Goal: Task Accomplishment & Management: Complete application form

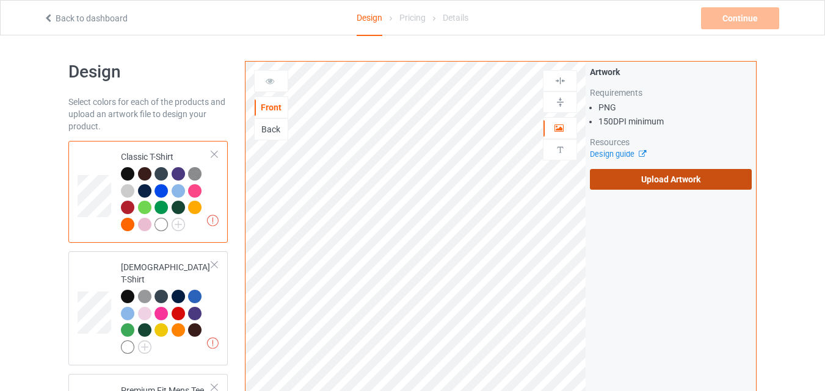
click at [625, 178] on label "Upload Artwork" at bounding box center [671, 179] width 162 height 21
click at [0, 0] on input "Upload Artwork" at bounding box center [0, 0] width 0 height 0
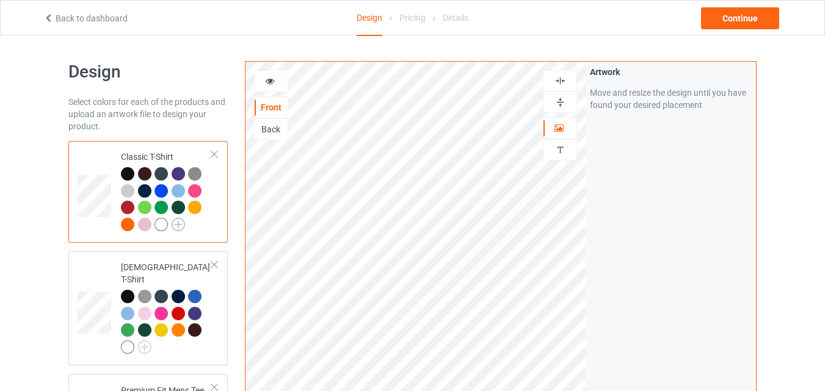
click at [179, 223] on img at bounding box center [177, 224] width 13 height 13
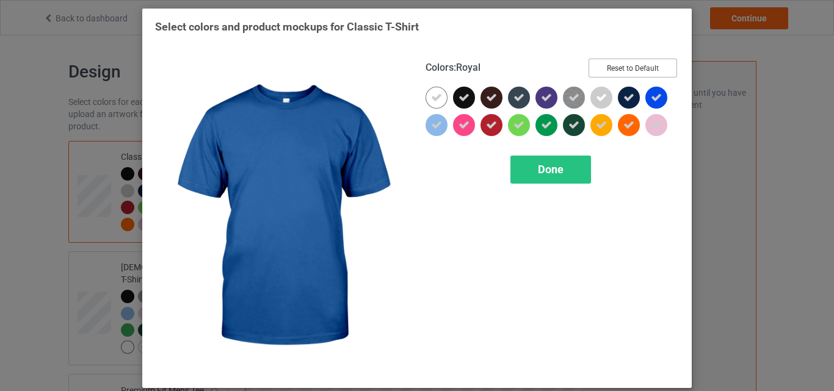
click at [624, 71] on button "Reset to Default" at bounding box center [632, 68] width 88 height 19
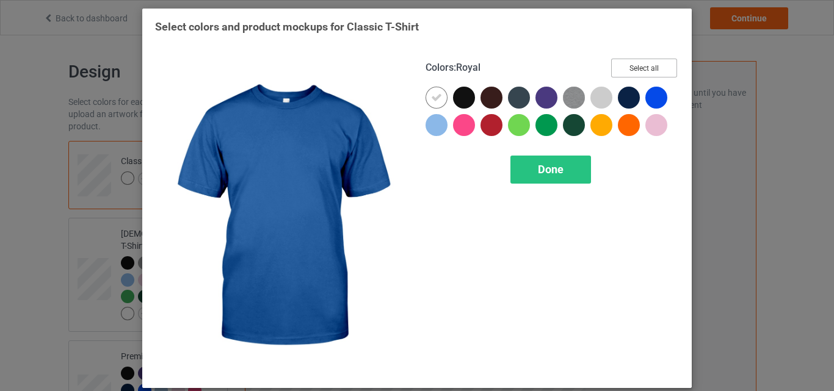
click at [624, 71] on button "Select all" at bounding box center [644, 68] width 66 height 19
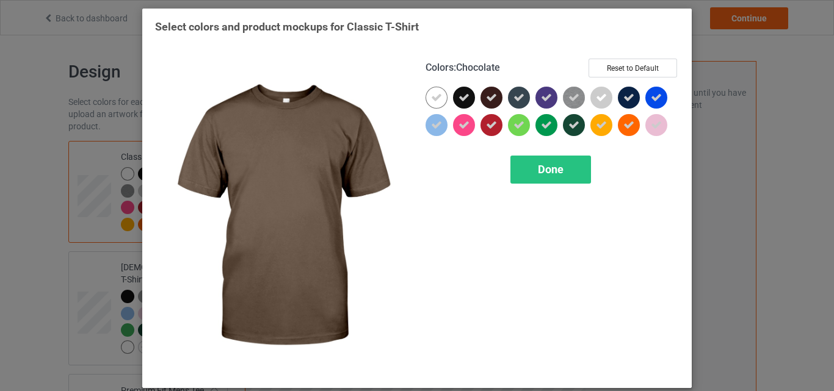
drag, startPoint x: 461, startPoint y: 96, endPoint x: 499, endPoint y: 106, distance: 38.6
click at [499, 106] on div at bounding box center [551, 114] width 253 height 55
click at [499, 106] on div at bounding box center [493, 100] width 27 height 27
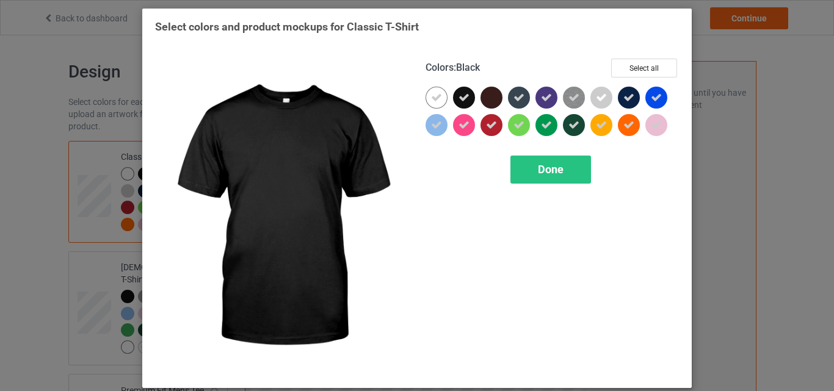
click at [465, 100] on div at bounding box center [464, 98] width 22 height 22
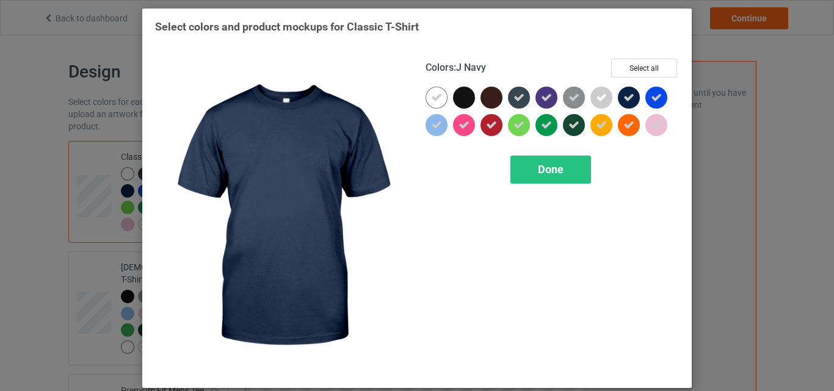
click at [624, 93] on icon at bounding box center [628, 97] width 11 height 11
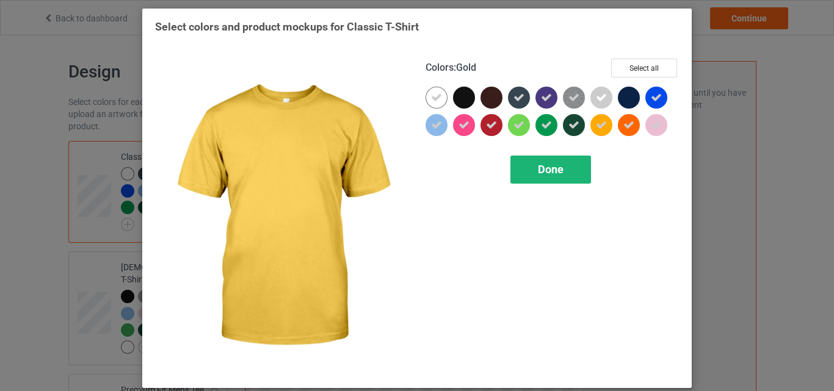
click at [563, 164] on div "Done" at bounding box center [550, 170] width 81 height 28
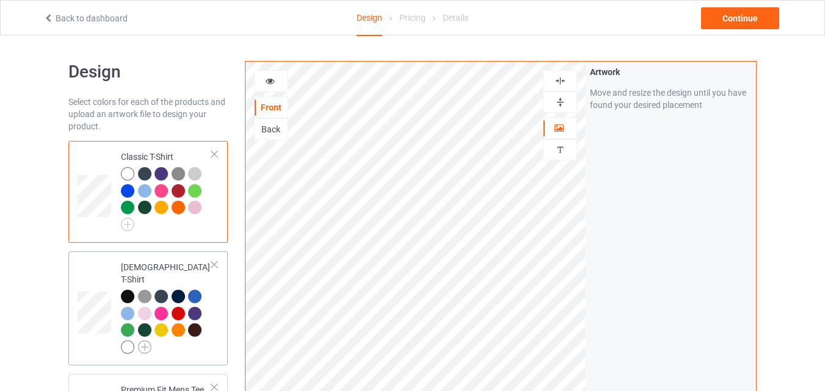
click at [148, 341] on img at bounding box center [144, 347] width 13 height 13
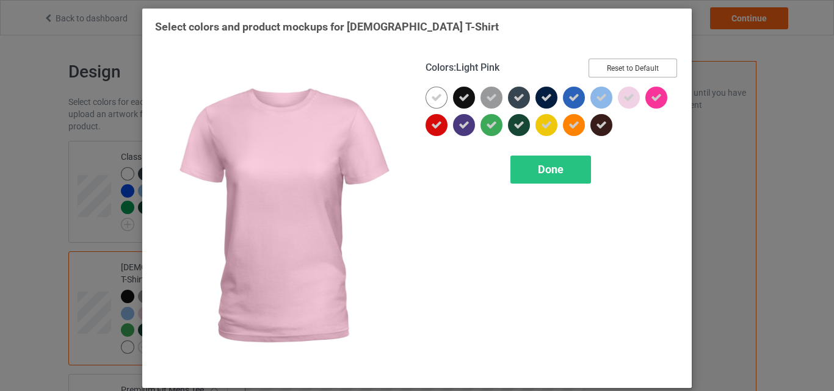
click at [619, 71] on button "Reset to Default" at bounding box center [632, 68] width 88 height 19
click at [619, 71] on button "Select all" at bounding box center [644, 68] width 66 height 19
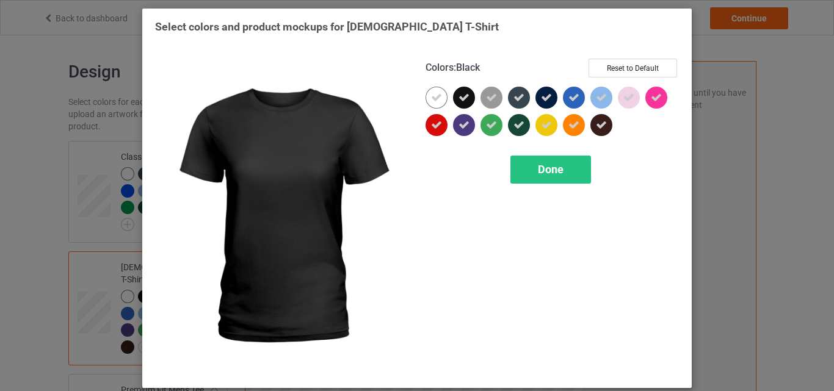
click at [458, 101] on icon at bounding box center [463, 97] width 11 height 11
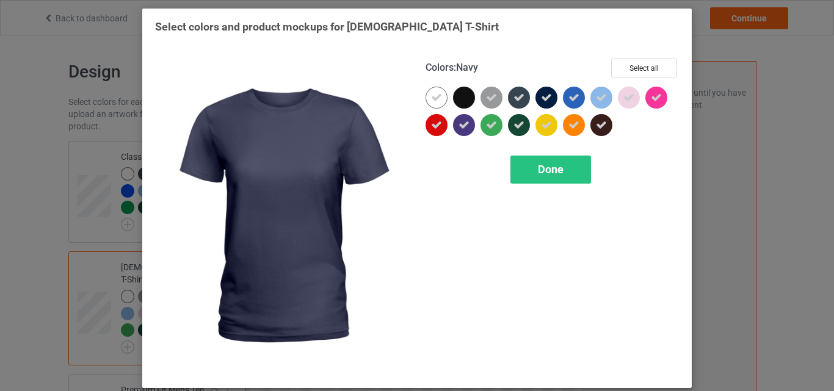
click at [535, 101] on div at bounding box center [546, 98] width 22 height 22
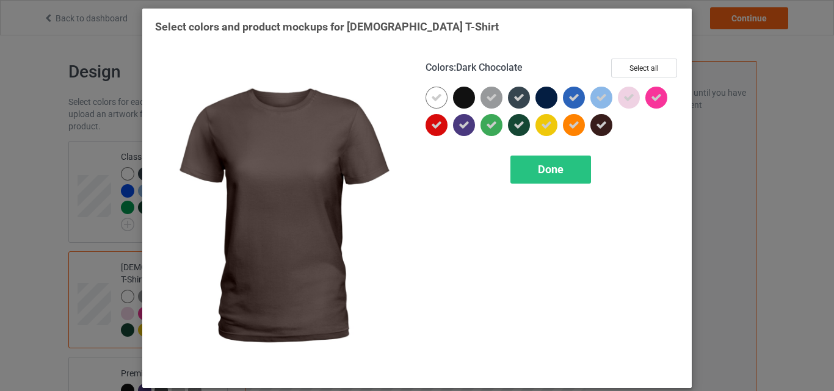
click at [602, 127] on icon at bounding box center [601, 125] width 11 height 11
click at [565, 171] on div "Done" at bounding box center [550, 170] width 81 height 28
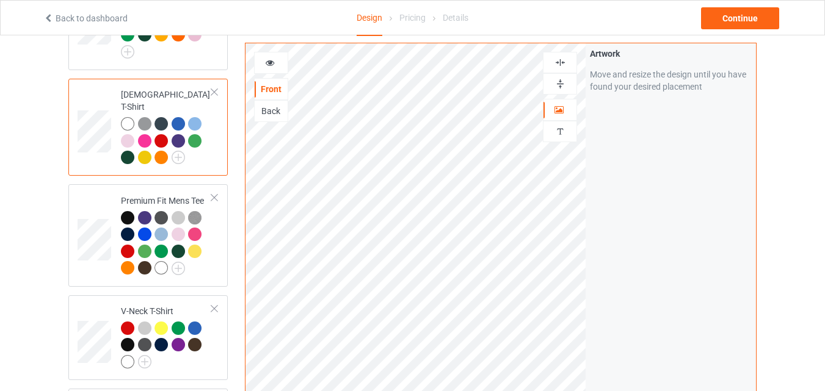
scroll to position [177, 0]
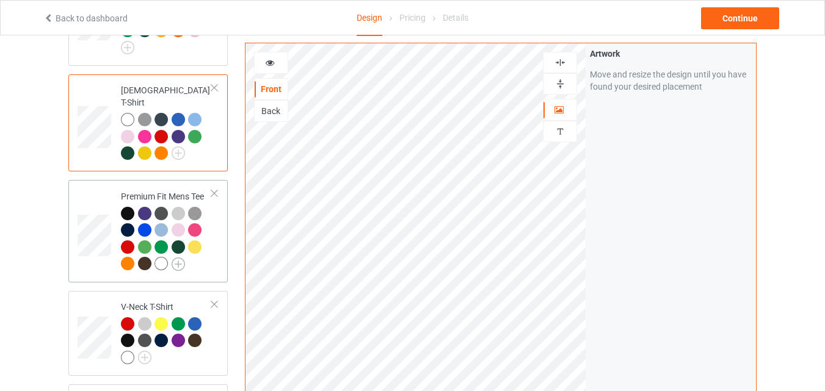
click at [184, 258] on img at bounding box center [177, 264] width 13 height 13
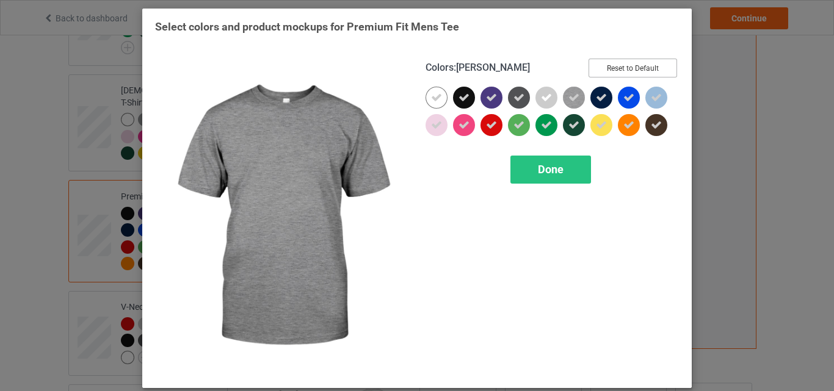
click at [632, 69] on button "Reset to Default" at bounding box center [632, 68] width 88 height 19
click at [632, 69] on button "Select all" at bounding box center [644, 68] width 66 height 19
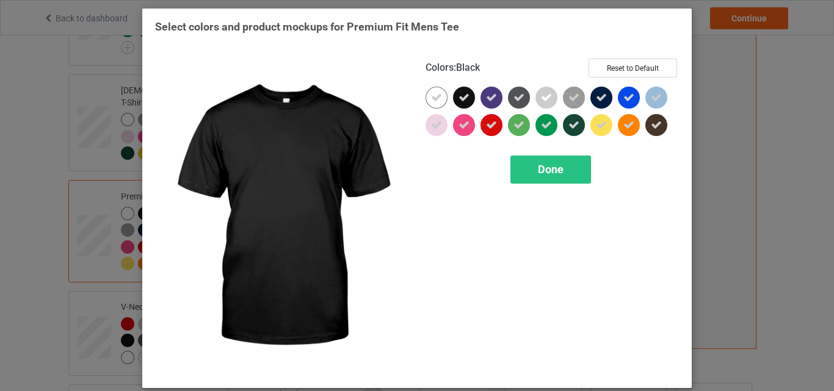
click at [469, 96] on div at bounding box center [464, 98] width 22 height 22
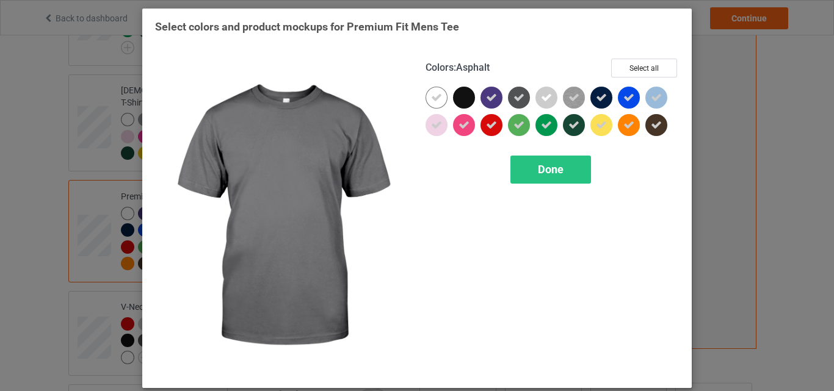
click at [518, 106] on div at bounding box center [519, 98] width 22 height 22
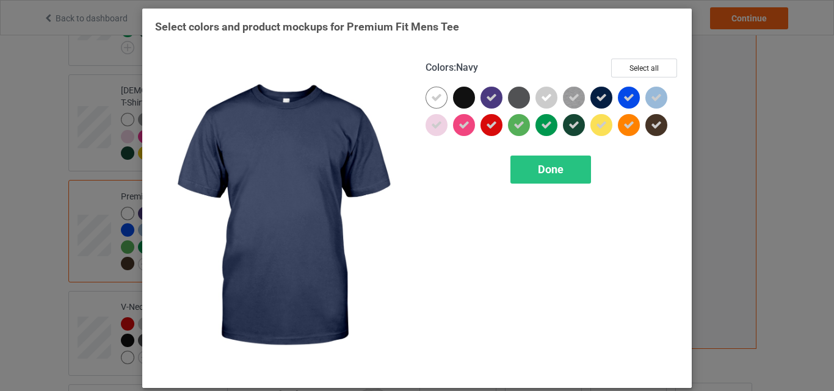
click at [600, 105] on div at bounding box center [601, 98] width 22 height 22
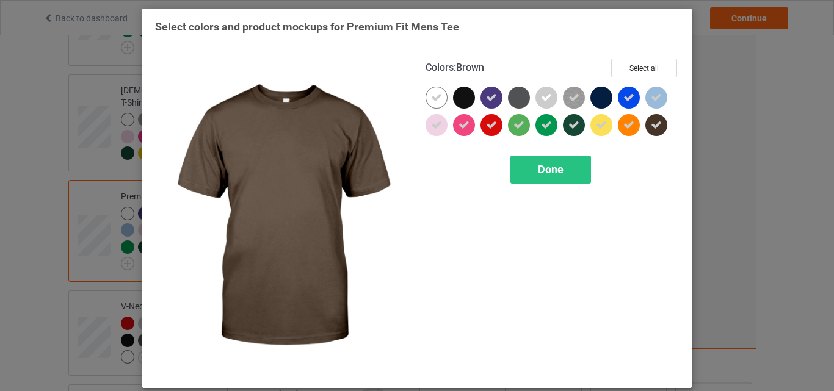
click at [659, 135] on div at bounding box center [658, 127] width 27 height 27
click at [558, 173] on span "Done" at bounding box center [551, 169] width 26 height 13
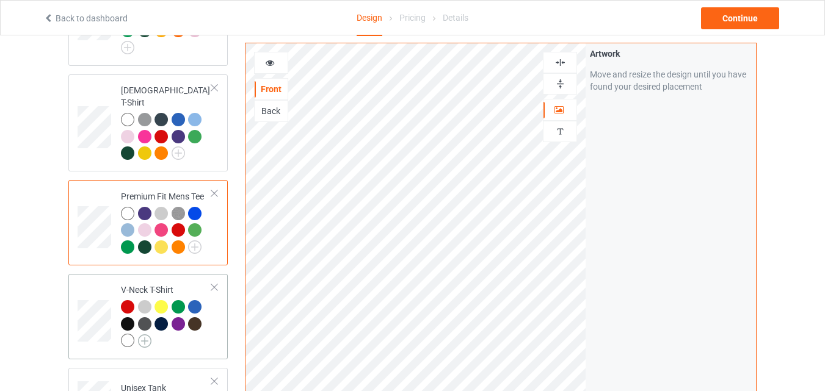
click at [141, 334] on img at bounding box center [144, 340] width 13 height 13
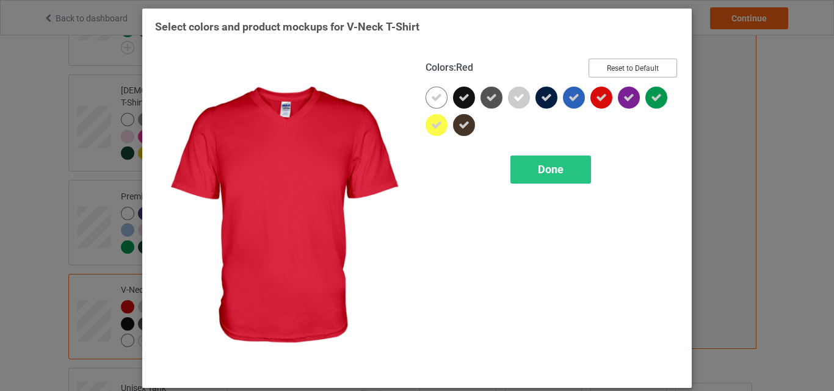
click at [625, 70] on button "Reset to Default" at bounding box center [632, 68] width 88 height 19
click at [625, 70] on button "Select all" at bounding box center [644, 68] width 66 height 19
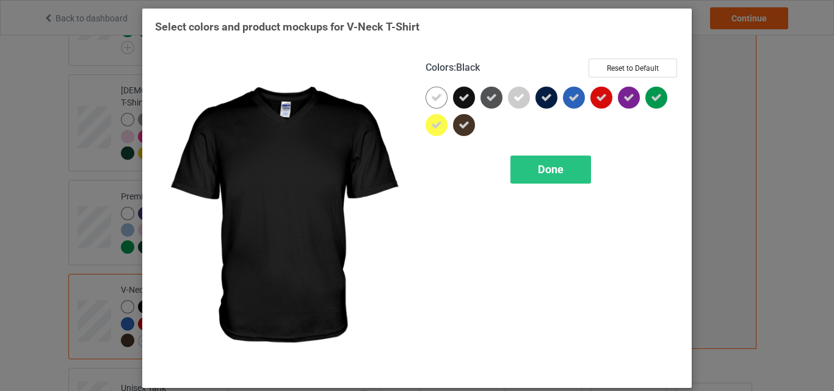
click at [462, 99] on icon at bounding box center [463, 97] width 11 height 11
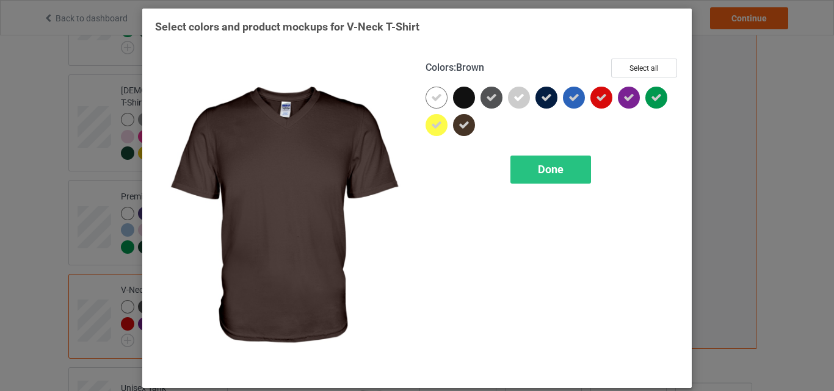
click at [464, 127] on icon at bounding box center [463, 125] width 11 height 11
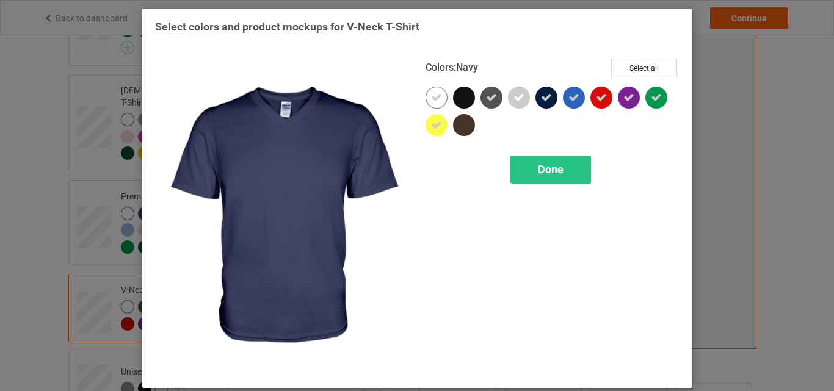
click at [541, 96] on icon at bounding box center [546, 97] width 11 height 11
click at [543, 175] on span "Done" at bounding box center [551, 169] width 26 height 13
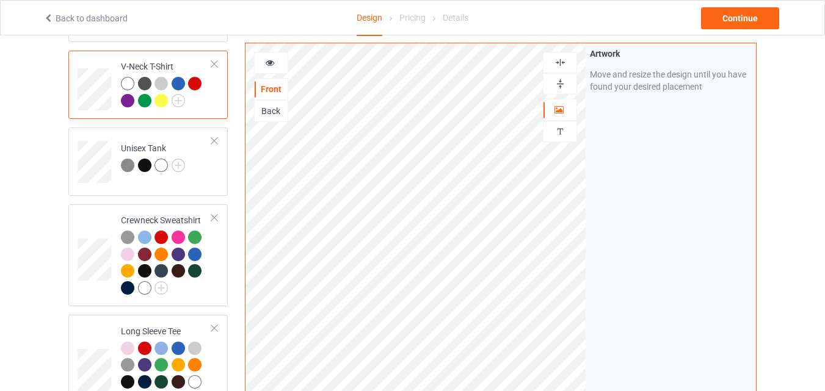
scroll to position [413, 0]
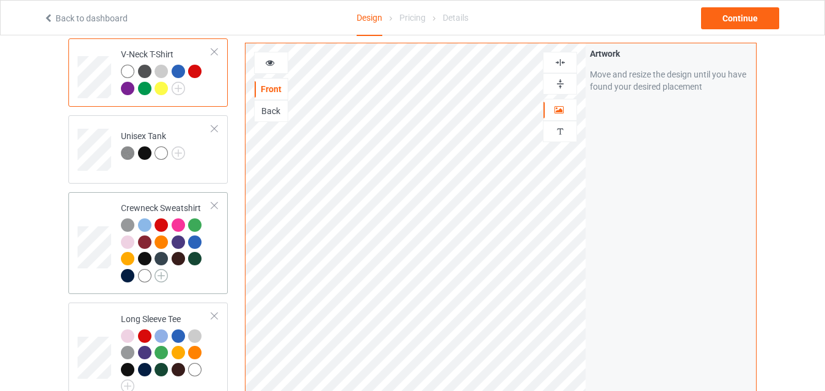
click at [159, 269] on img at bounding box center [160, 275] width 13 height 13
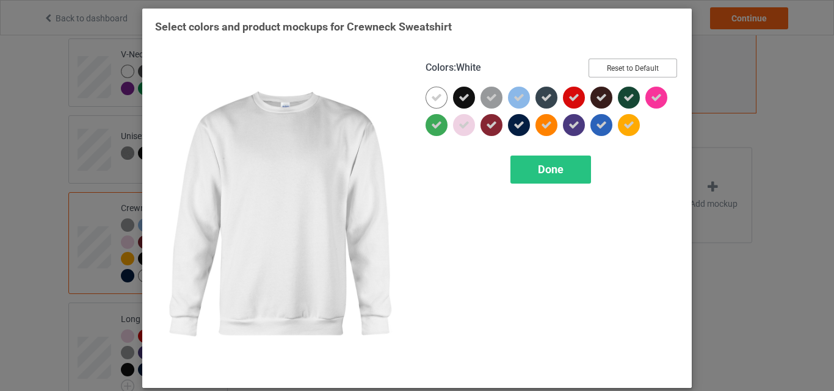
click at [610, 65] on button "Reset to Default" at bounding box center [632, 68] width 88 height 19
click at [611, 65] on button "Select all" at bounding box center [644, 68] width 66 height 19
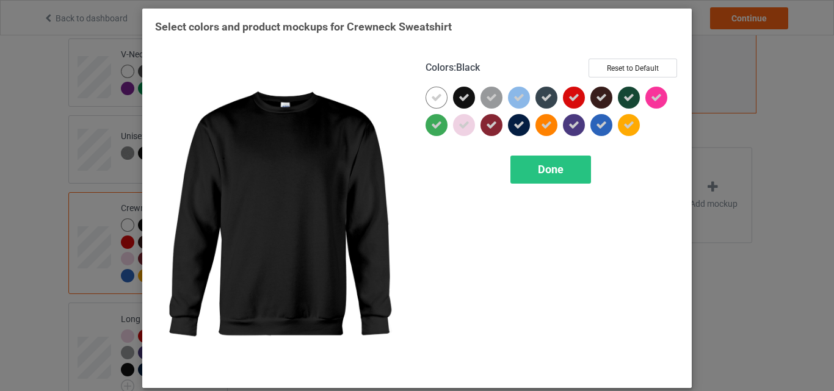
click at [458, 93] on icon at bounding box center [463, 97] width 11 height 11
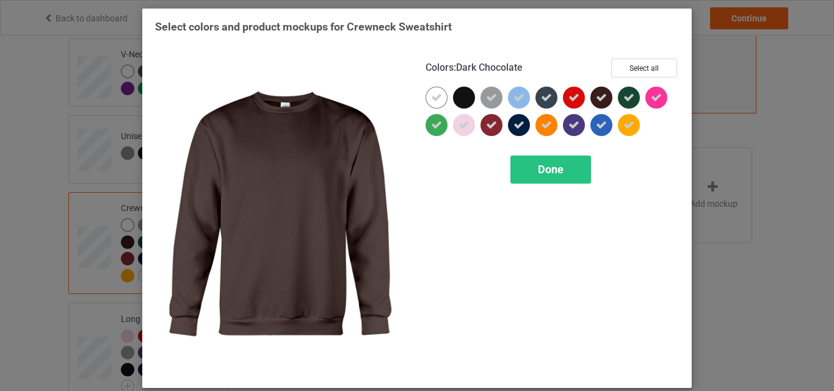
click at [596, 100] on icon at bounding box center [601, 97] width 11 height 11
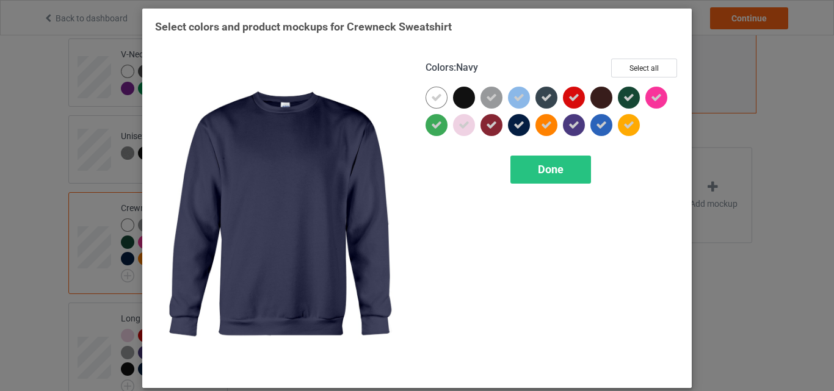
click at [515, 132] on div at bounding box center [519, 125] width 22 height 22
click at [550, 175] on span "Done" at bounding box center [551, 169] width 26 height 13
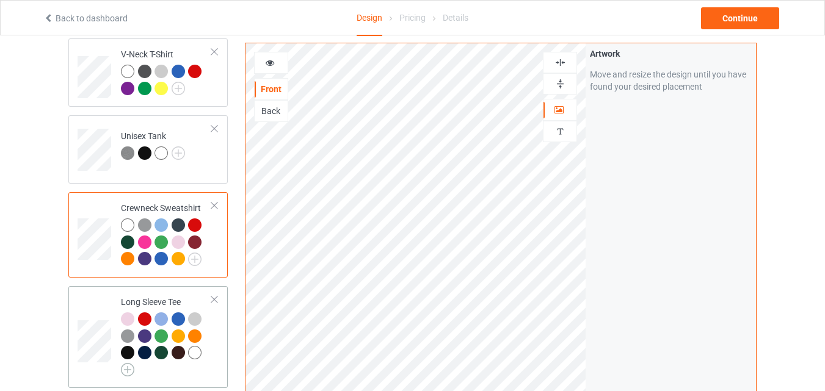
click at [128, 363] on img at bounding box center [127, 369] width 13 height 13
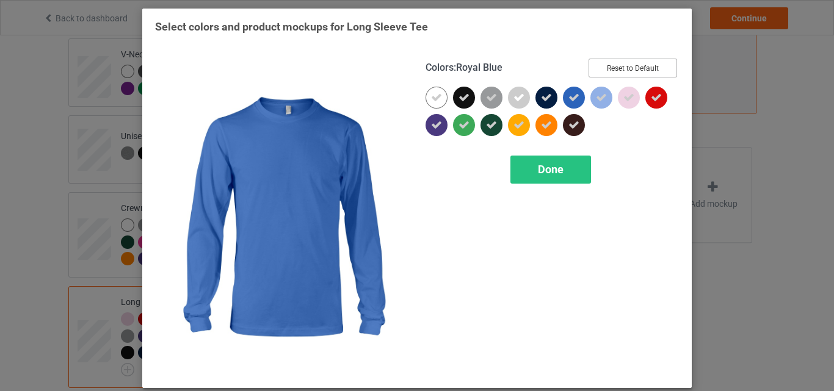
click at [621, 67] on button "Reset to Default" at bounding box center [632, 68] width 88 height 19
click at [621, 67] on button "Select all" at bounding box center [644, 68] width 66 height 19
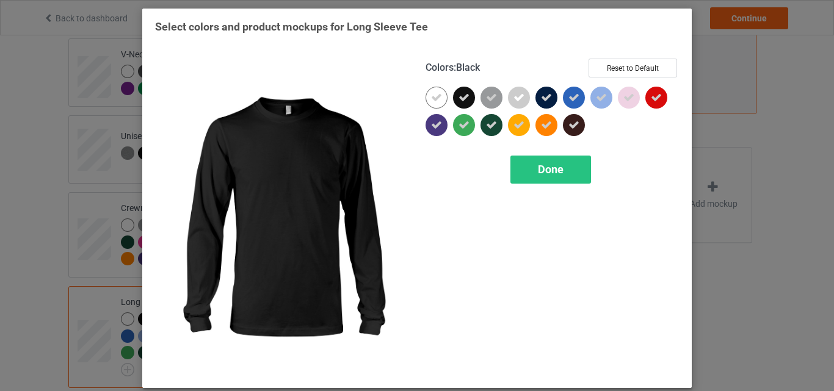
click at [464, 97] on icon at bounding box center [463, 97] width 11 height 11
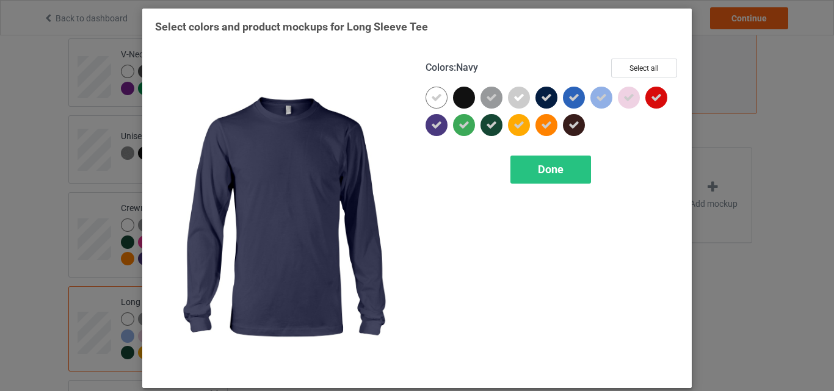
click at [549, 98] on div at bounding box center [546, 98] width 22 height 22
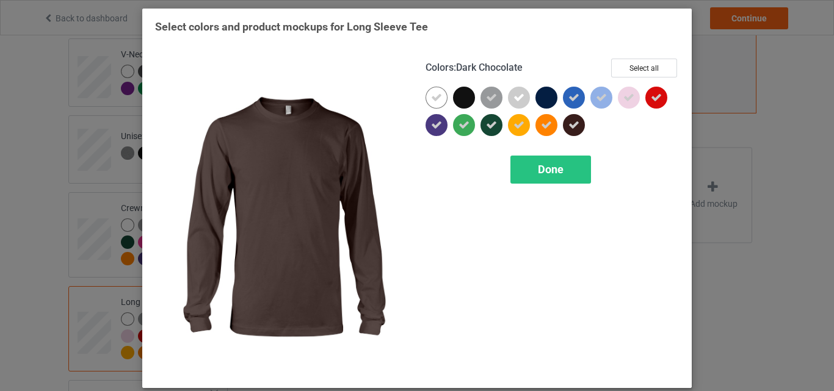
click at [576, 125] on div at bounding box center [574, 125] width 22 height 22
click at [559, 162] on div "Done" at bounding box center [550, 170] width 81 height 28
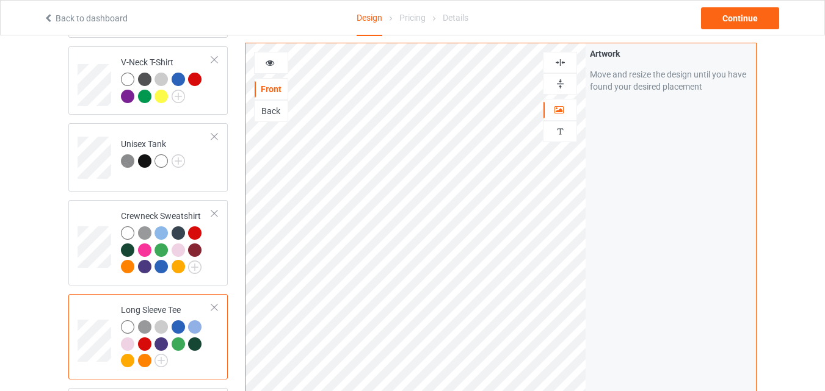
scroll to position [414, 0]
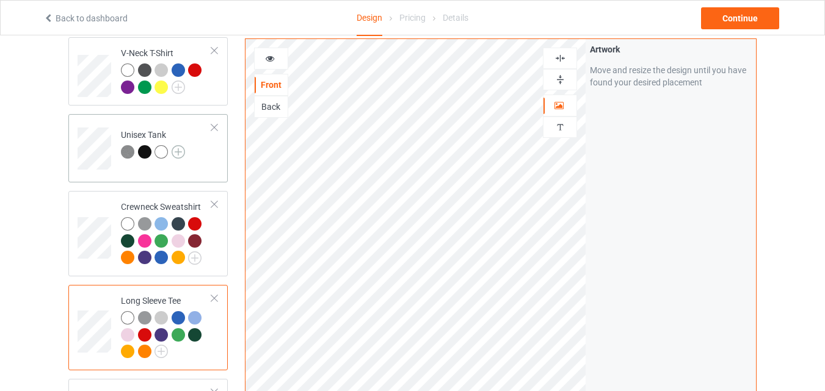
click at [177, 145] on img at bounding box center [177, 151] width 13 height 13
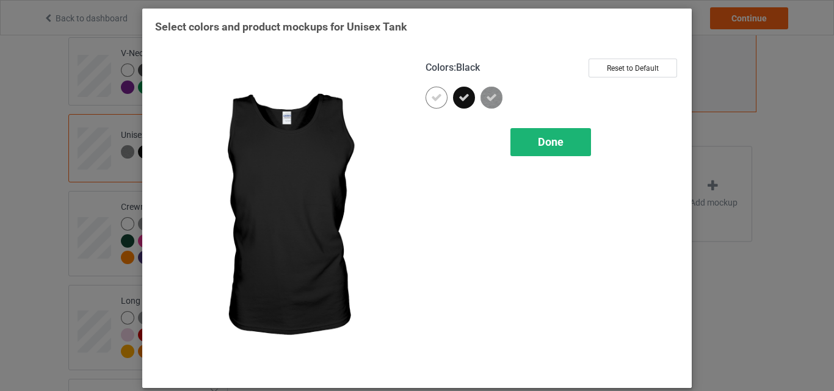
drag, startPoint x: 458, startPoint y: 95, endPoint x: 560, endPoint y: 154, distance: 117.7
click at [560, 162] on div "Colors : Black Reset to Default Done" at bounding box center [552, 217] width 270 height 334
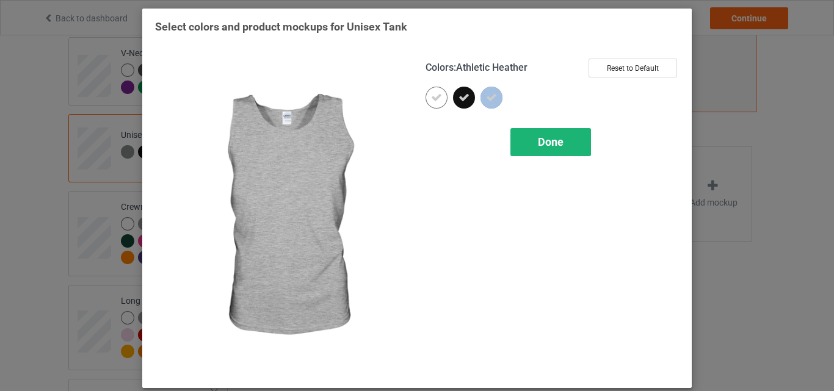
click at [560, 154] on div "Done" at bounding box center [550, 142] width 81 height 28
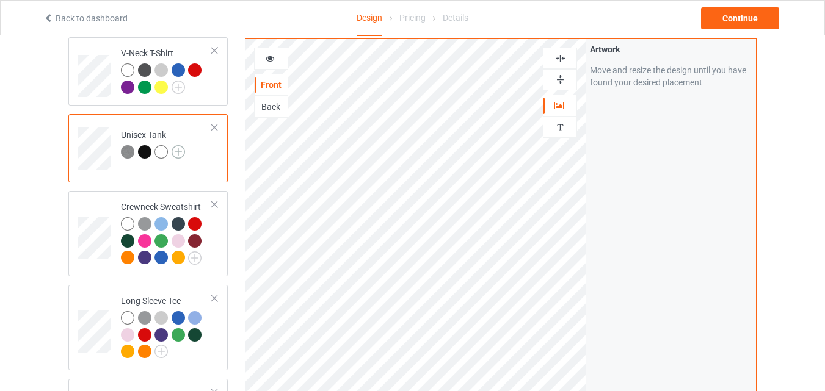
click at [177, 146] on img at bounding box center [177, 151] width 13 height 13
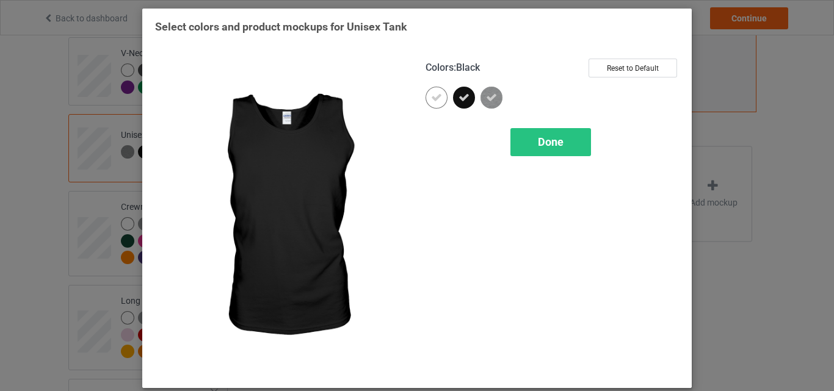
click at [467, 100] on div at bounding box center [464, 98] width 22 height 22
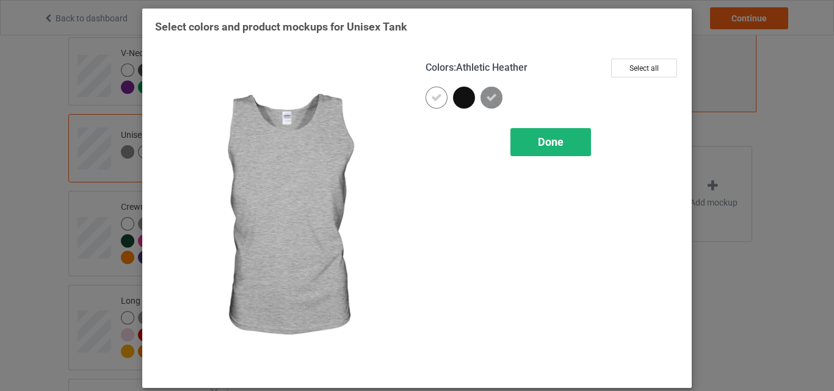
click at [543, 139] on span "Done" at bounding box center [551, 141] width 26 height 13
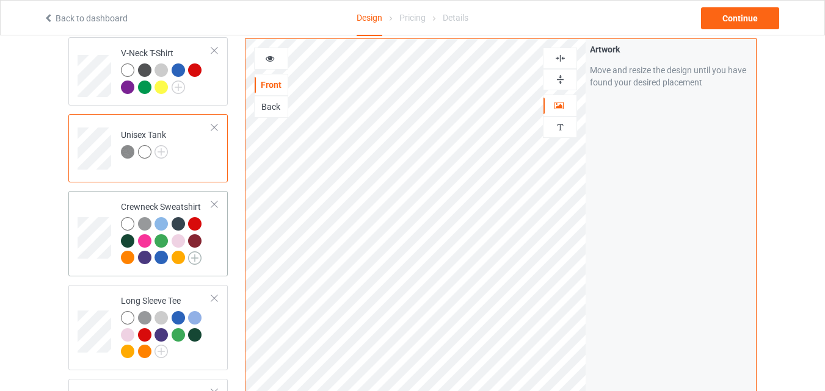
click at [192, 251] on img at bounding box center [194, 257] width 13 height 13
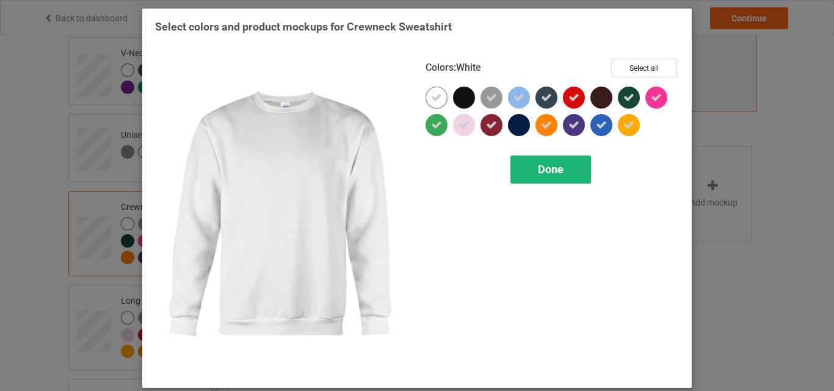
click at [543, 168] on span "Done" at bounding box center [551, 169] width 26 height 13
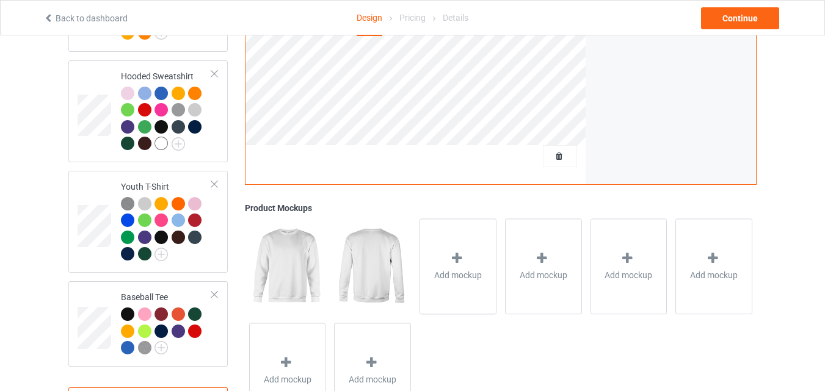
scroll to position [734, 0]
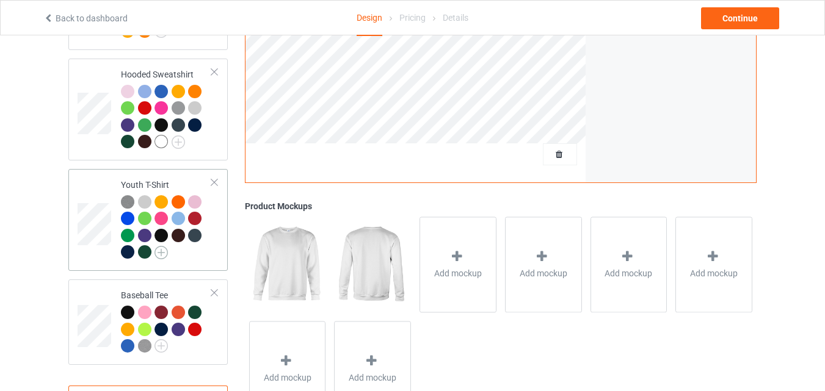
click at [161, 246] on img at bounding box center [160, 252] width 13 height 13
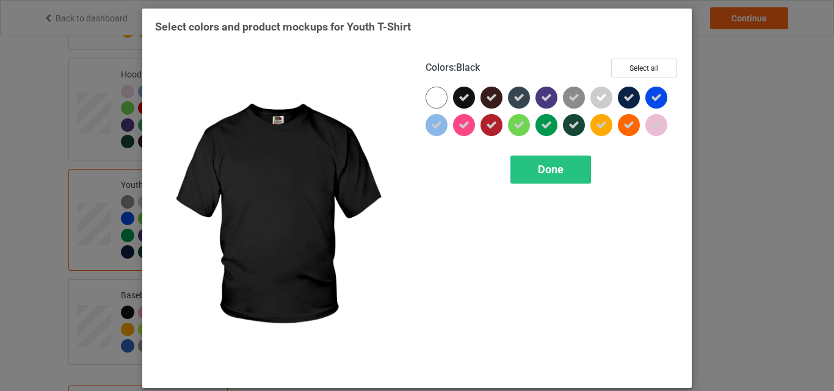
drag, startPoint x: 457, startPoint y: 99, endPoint x: 487, endPoint y: 101, distance: 30.5
click at [487, 101] on div at bounding box center [551, 114] width 253 height 55
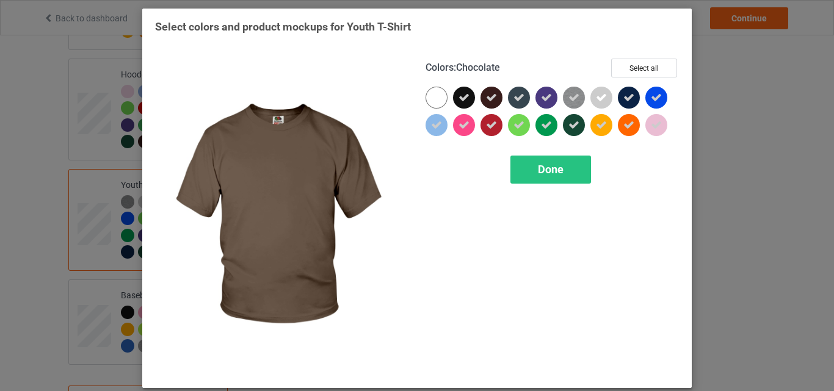
click at [487, 101] on icon at bounding box center [491, 97] width 11 height 11
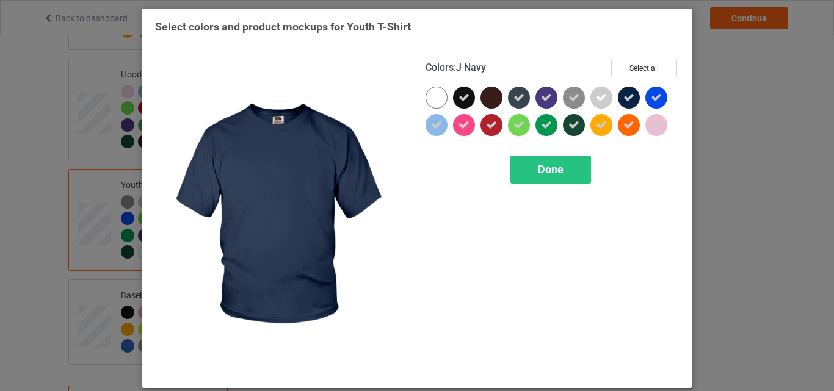
click at [636, 100] on div at bounding box center [631, 100] width 27 height 27
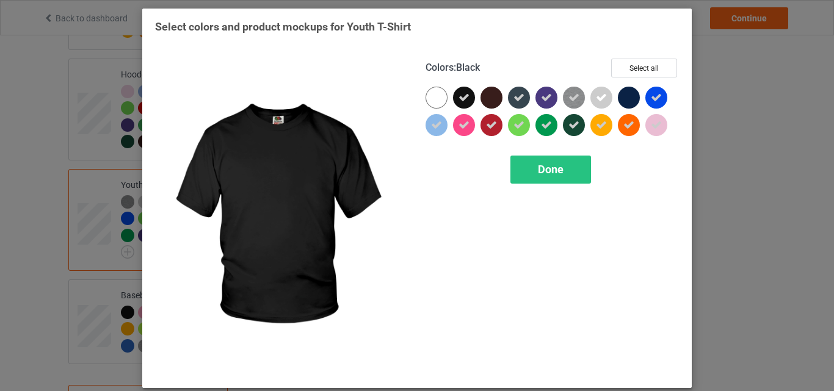
click at [462, 94] on icon at bounding box center [463, 97] width 11 height 11
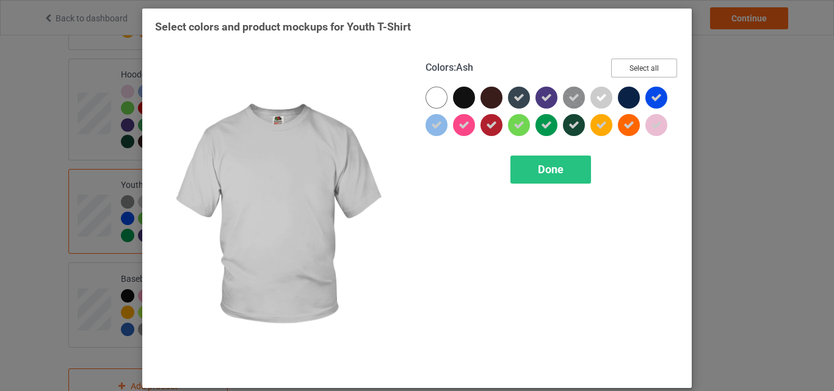
click at [624, 74] on button "Select all" at bounding box center [644, 68] width 66 height 19
click at [624, 74] on button "Reset to Default" at bounding box center [632, 68] width 88 height 19
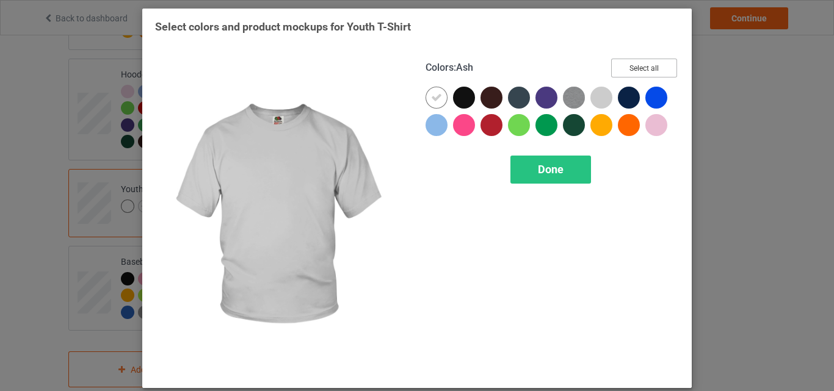
click at [624, 74] on button "Select all" at bounding box center [644, 68] width 66 height 19
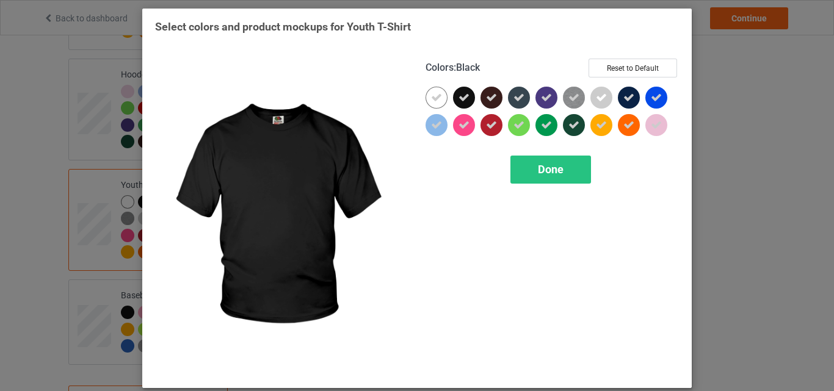
click at [458, 99] on icon at bounding box center [463, 97] width 11 height 11
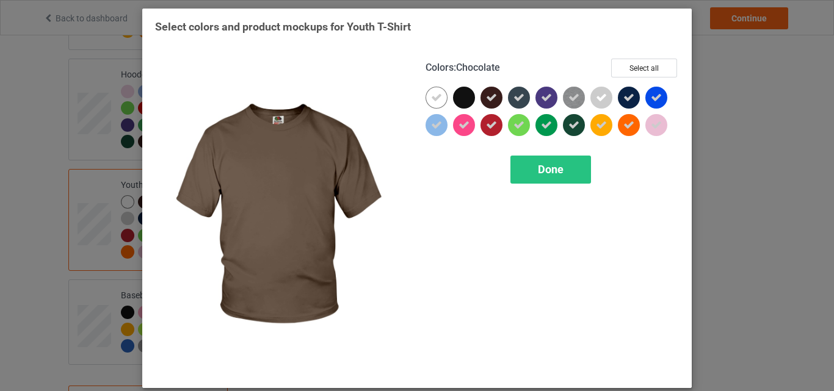
click at [494, 102] on div at bounding box center [491, 98] width 22 height 22
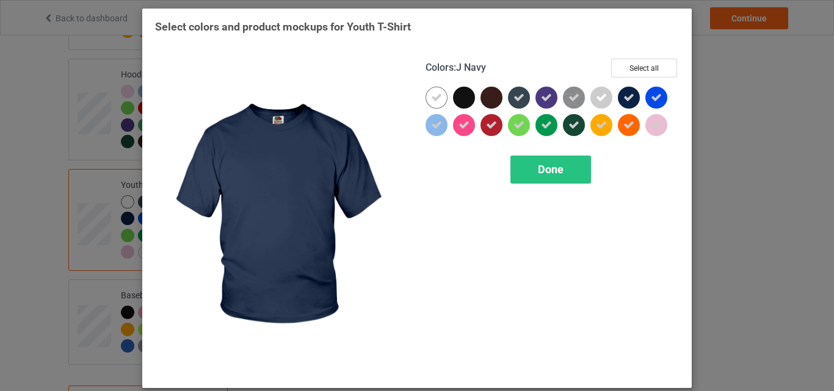
click at [618, 99] on div at bounding box center [629, 98] width 22 height 22
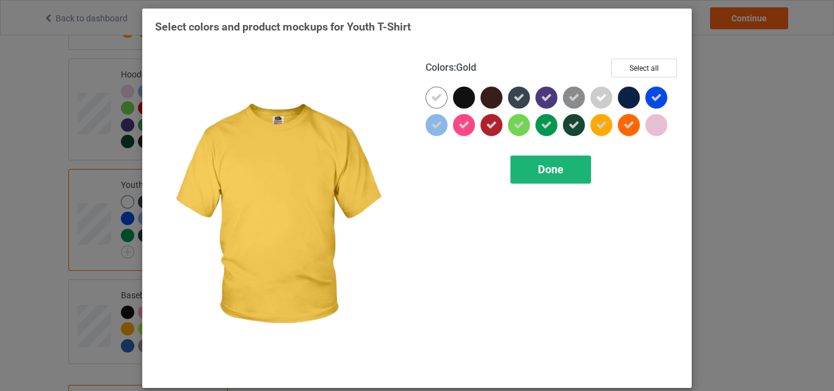
click at [544, 177] on div "Done" at bounding box center [550, 170] width 81 height 28
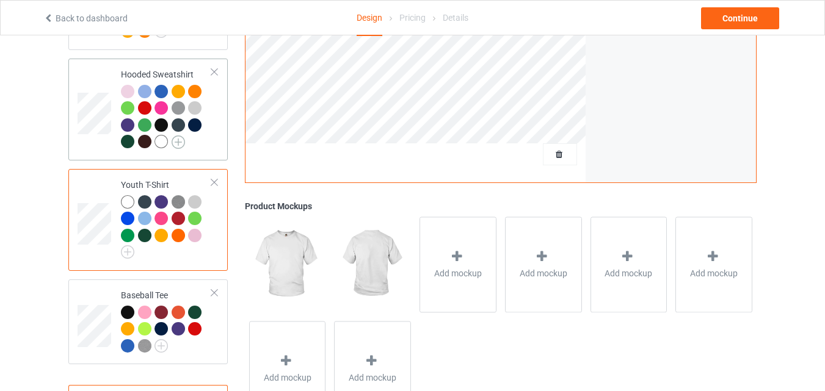
click at [174, 135] on img at bounding box center [177, 141] width 13 height 13
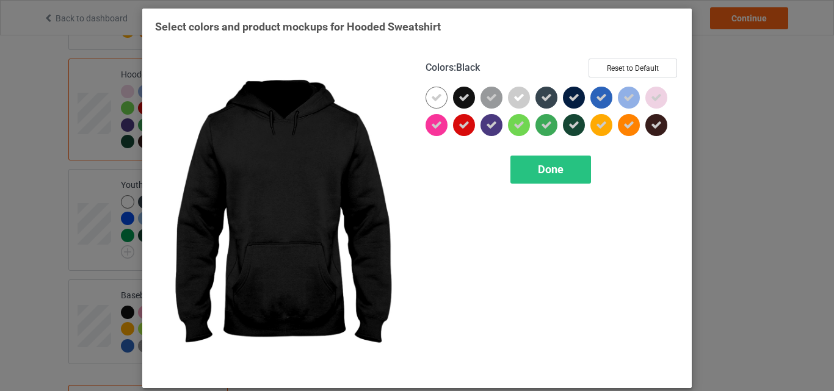
click at [467, 106] on div at bounding box center [466, 100] width 27 height 27
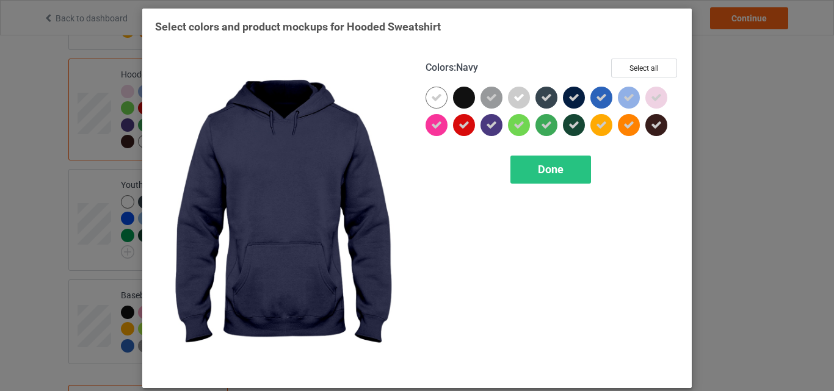
click at [579, 106] on div at bounding box center [576, 100] width 27 height 27
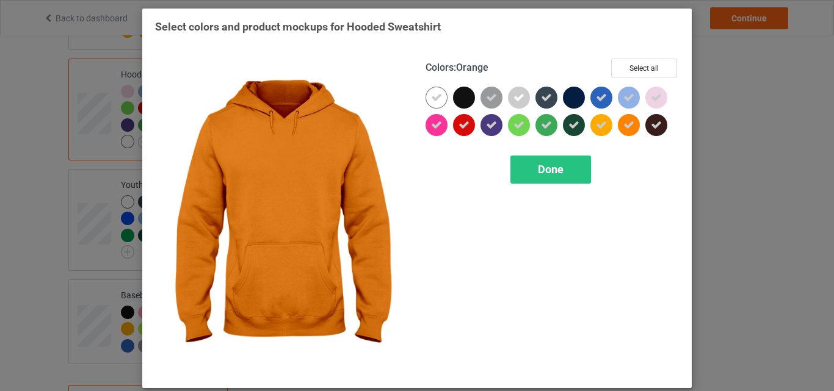
click at [640, 123] on div at bounding box center [631, 127] width 27 height 27
click at [618, 127] on div at bounding box center [629, 125] width 22 height 22
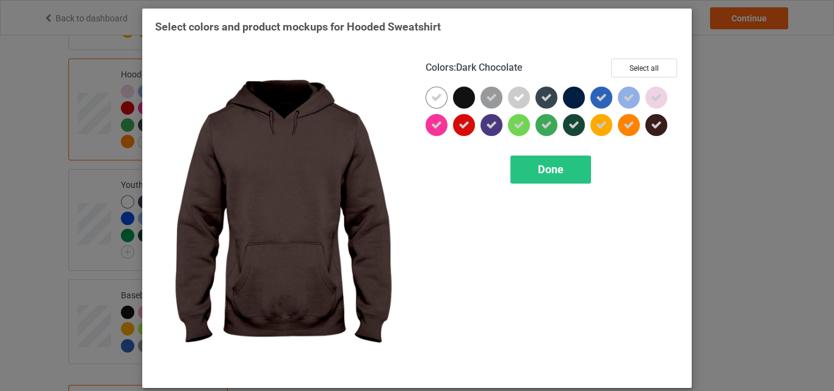
click at [657, 129] on icon at bounding box center [656, 125] width 11 height 11
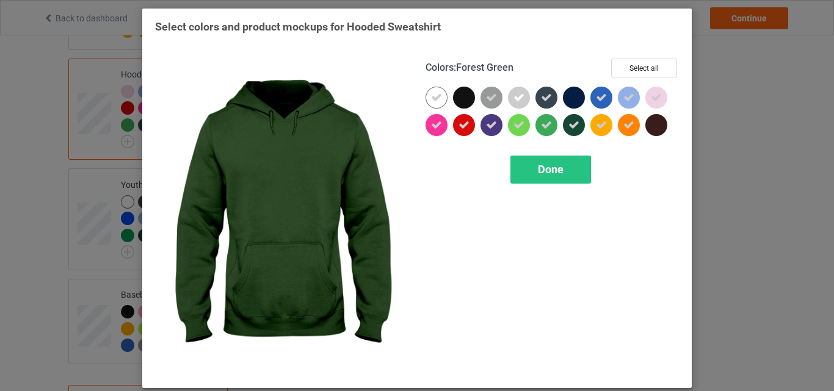
click at [572, 123] on icon at bounding box center [573, 125] width 11 height 11
click at [569, 115] on div at bounding box center [574, 125] width 22 height 22
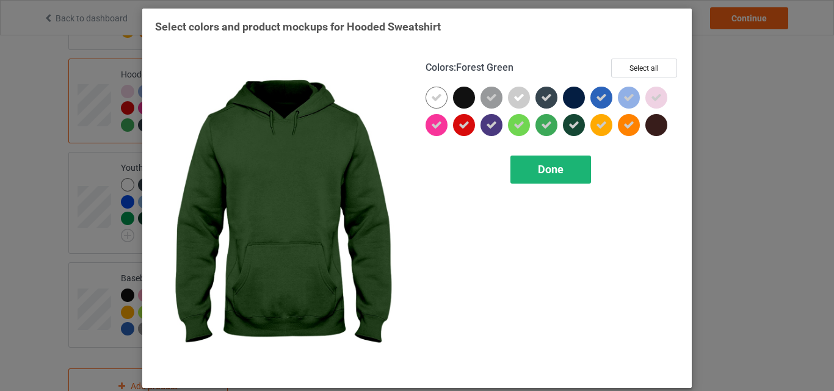
click at [557, 171] on span "Done" at bounding box center [551, 169] width 26 height 13
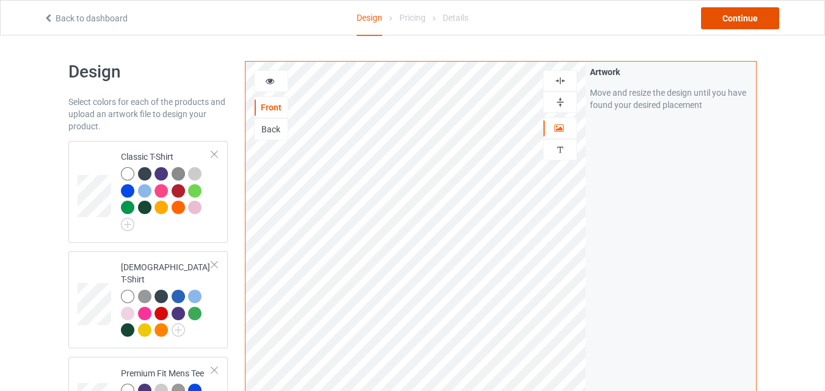
click at [753, 20] on div "Continue" at bounding box center [740, 18] width 78 height 22
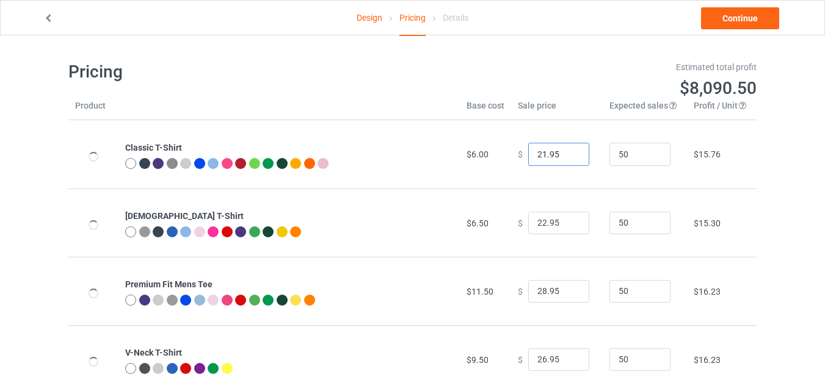
click at [568, 159] on input "21.95" at bounding box center [558, 154] width 61 height 23
click at [568, 159] on input "20.95" at bounding box center [558, 154] width 61 height 23
click at [568, 159] on input "19.95" at bounding box center [558, 154] width 61 height 23
click at [568, 159] on input "18.95" at bounding box center [558, 154] width 61 height 23
click at [568, 159] on input "17.95" at bounding box center [558, 154] width 61 height 23
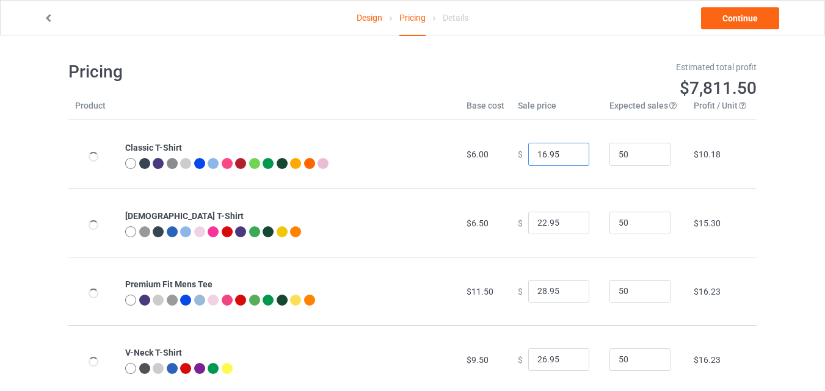
click at [568, 159] on input "16.95" at bounding box center [558, 154] width 61 height 23
click at [568, 159] on input "15.95" at bounding box center [558, 154] width 61 height 23
click at [568, 159] on input "14.95" at bounding box center [558, 154] width 61 height 23
click at [568, 159] on input "13.95" at bounding box center [558, 154] width 61 height 23
click at [568, 159] on input "12.95" at bounding box center [558, 154] width 61 height 23
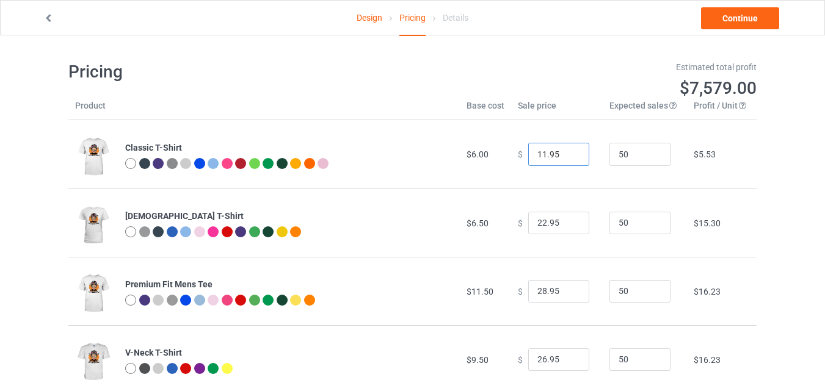
click at [568, 159] on input "11.95" at bounding box center [558, 154] width 61 height 23
click at [547, 154] on input "11.95" at bounding box center [558, 154] width 61 height 23
click at [568, 151] on input "11.95" at bounding box center [558, 154] width 61 height 23
click at [570, 152] on input "12.95" at bounding box center [558, 154] width 61 height 23
type input "11.95"
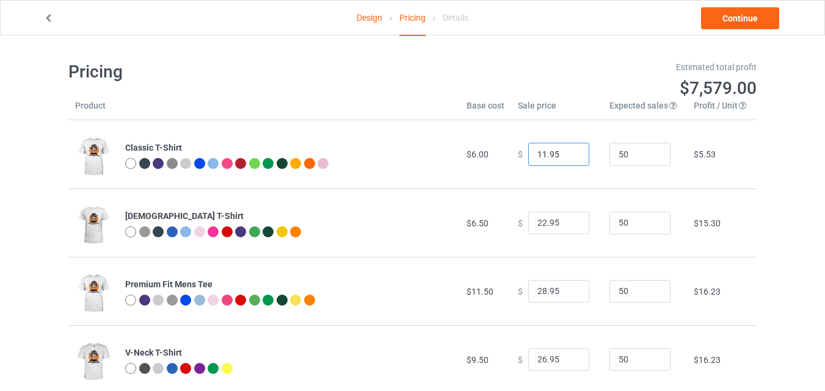
click at [568, 157] on input "11.95" at bounding box center [558, 154] width 61 height 23
click at [570, 228] on input "21.95" at bounding box center [558, 223] width 61 height 23
click at [570, 228] on input "20.95" at bounding box center [558, 223] width 61 height 23
click at [570, 228] on input "19.95" at bounding box center [558, 223] width 61 height 23
click at [570, 228] on input "18.95" at bounding box center [558, 223] width 61 height 23
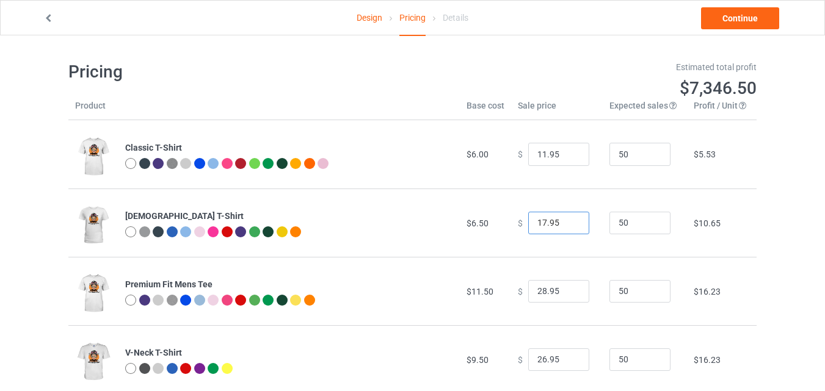
click at [570, 228] on input "17.95" at bounding box center [558, 223] width 61 height 23
click at [570, 228] on input "16.95" at bounding box center [558, 223] width 61 height 23
click at [570, 228] on input "15.95" at bounding box center [558, 223] width 61 height 23
click at [570, 228] on input "14.95" at bounding box center [558, 223] width 61 height 23
click at [570, 228] on input "13.95" at bounding box center [558, 223] width 61 height 23
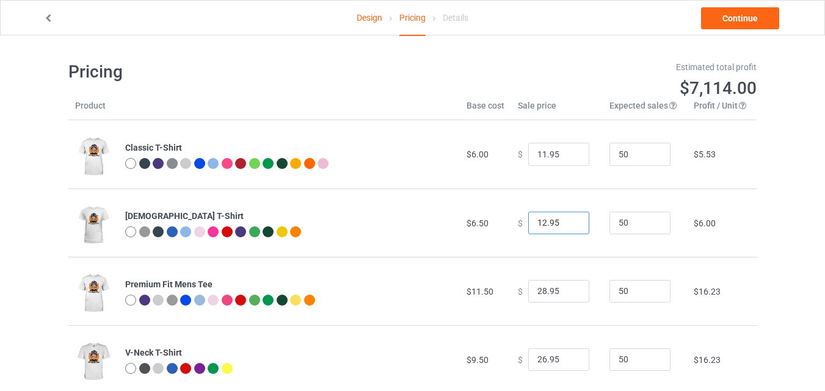
type input "12.95"
click at [570, 228] on input "12.95" at bounding box center [558, 223] width 61 height 23
click at [566, 294] on input "27.95" at bounding box center [558, 291] width 61 height 23
click at [566, 294] on input "26.95" at bounding box center [558, 291] width 61 height 23
click at [566, 294] on input "25.95" at bounding box center [558, 291] width 61 height 23
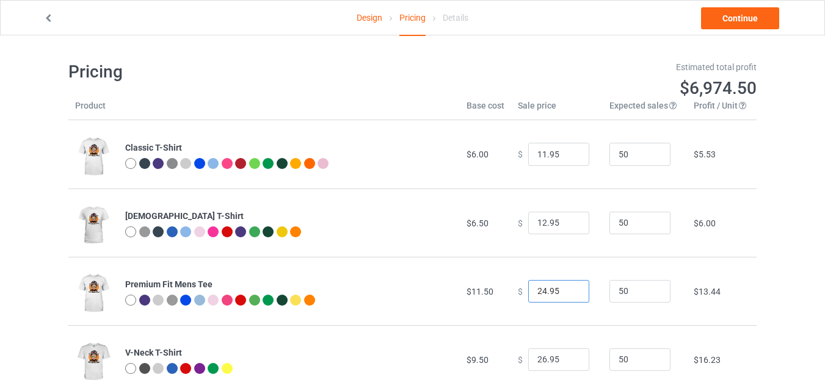
click at [566, 294] on input "24.95" at bounding box center [558, 291] width 61 height 23
click at [566, 294] on input "23.95" at bounding box center [558, 291] width 61 height 23
click at [566, 294] on input "22.95" at bounding box center [558, 291] width 61 height 23
click at [566, 294] on input "21.95" at bounding box center [558, 291] width 61 height 23
click at [566, 294] on input "20.95" at bounding box center [558, 291] width 61 height 23
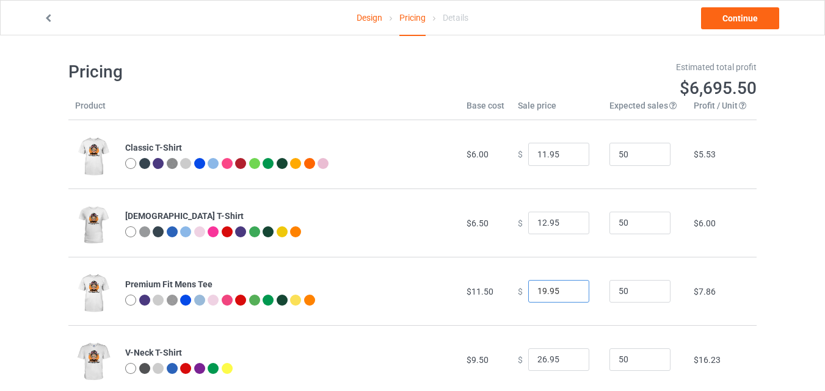
click at [566, 294] on input "19.95" at bounding box center [558, 291] width 61 height 23
type input "18.95"
click at [566, 294] on input "18.95" at bounding box center [558, 291] width 61 height 23
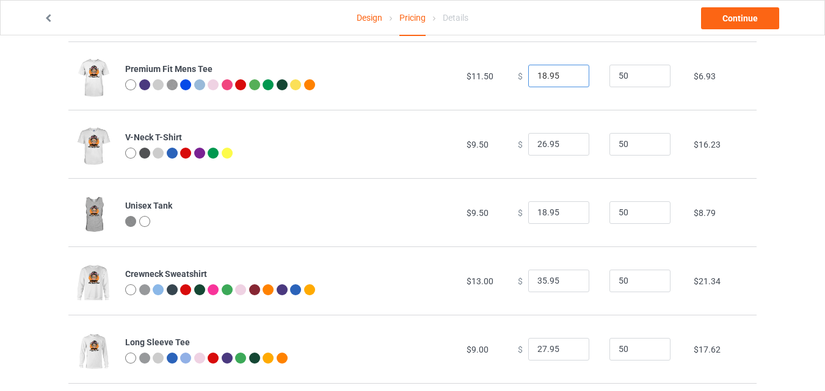
scroll to position [217, 0]
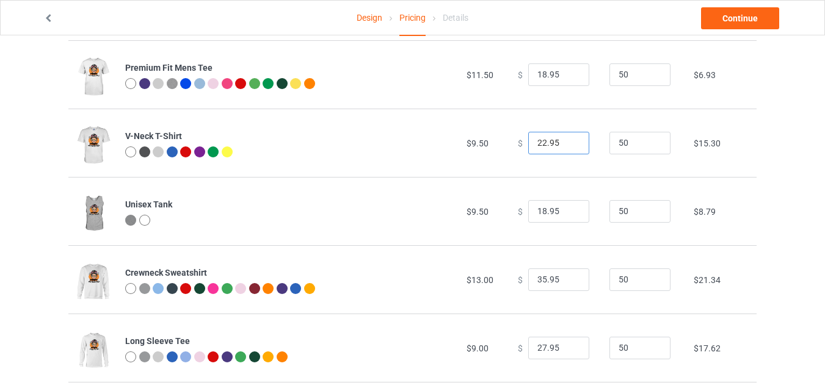
click at [569, 146] on input "22.95" at bounding box center [558, 143] width 61 height 23
click at [569, 146] on input "21.95" at bounding box center [558, 143] width 61 height 23
click at [569, 146] on input "20.95" at bounding box center [558, 143] width 61 height 23
click at [569, 146] on input "19.95" at bounding box center [558, 143] width 61 height 23
click at [569, 146] on input "18.95" at bounding box center [558, 143] width 61 height 23
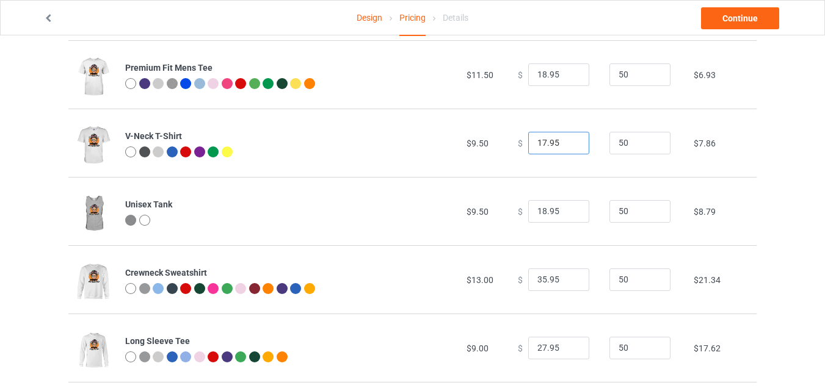
click at [569, 146] on input "17.95" at bounding box center [558, 143] width 61 height 23
type input "16.95"
click at [569, 146] on input "16.95" at bounding box center [558, 143] width 61 height 23
click at [569, 217] on input "18.95" at bounding box center [558, 211] width 61 height 23
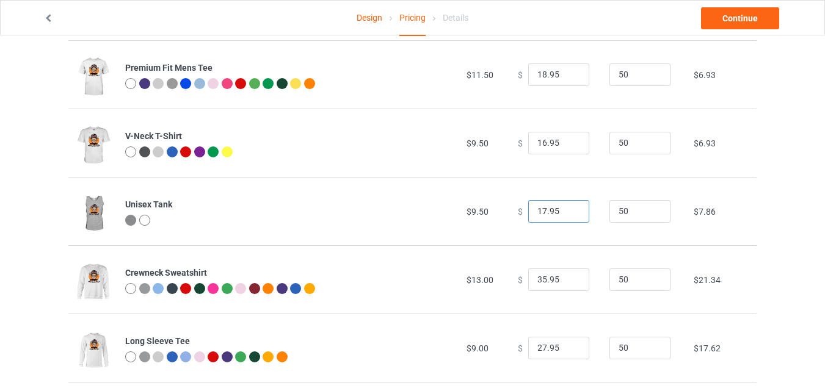
click at [568, 212] on input "17.95" at bounding box center [558, 211] width 61 height 23
click at [568, 212] on input "16.95" at bounding box center [558, 211] width 61 height 23
click at [568, 212] on input "15.95" at bounding box center [558, 211] width 61 height 23
click at [568, 212] on input "14.95" at bounding box center [558, 211] width 61 height 23
click at [568, 212] on input "13.95" at bounding box center [558, 211] width 61 height 23
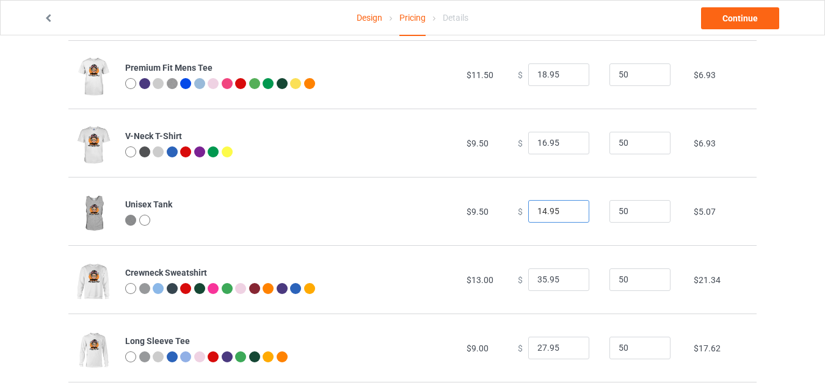
click at [568, 208] on input "14.95" at bounding box center [558, 211] width 61 height 23
click at [568, 208] on input "15.95" at bounding box center [558, 211] width 61 height 23
type input "16.95"
click at [568, 208] on input "16.95" at bounding box center [558, 211] width 61 height 23
click at [568, 281] on input "34.95" at bounding box center [558, 280] width 61 height 23
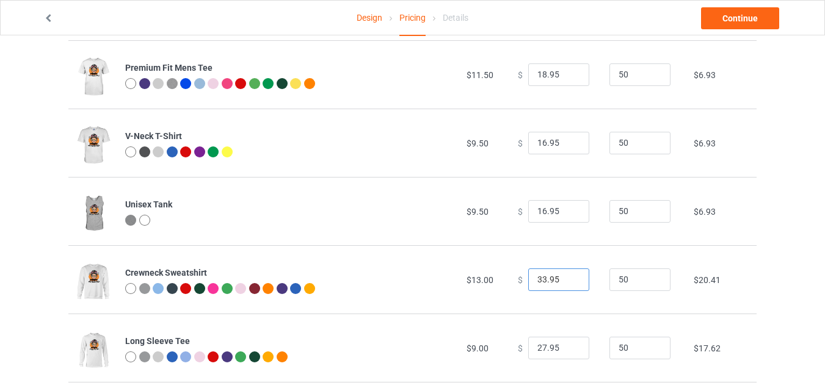
click at [568, 281] on input "33.95" at bounding box center [558, 280] width 61 height 23
click at [568, 281] on input "32.95" at bounding box center [558, 280] width 61 height 23
click at [568, 281] on input "31.95" at bounding box center [558, 280] width 61 height 23
click at [568, 281] on input "30.95" at bounding box center [558, 280] width 61 height 23
click at [568, 281] on input "29.95" at bounding box center [558, 280] width 61 height 23
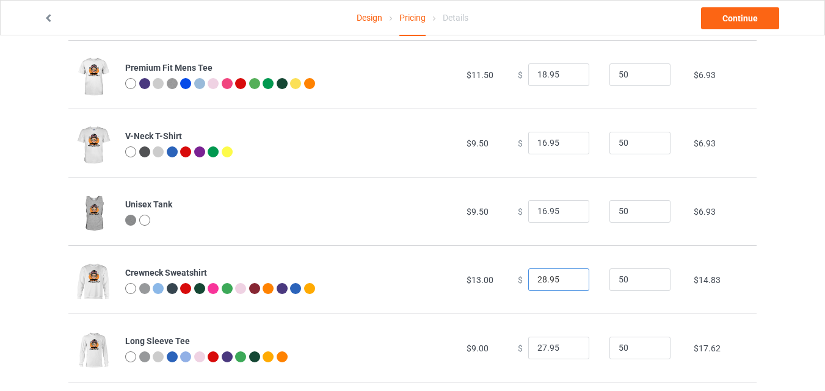
click at [568, 281] on input "28.95" at bounding box center [558, 280] width 61 height 23
click at [568, 281] on input "27.95" at bounding box center [558, 280] width 61 height 23
click at [568, 281] on input "26.95" at bounding box center [558, 280] width 61 height 23
click at [568, 281] on input "25.95" at bounding box center [558, 280] width 61 height 23
click at [568, 281] on input "24.95" at bounding box center [558, 280] width 61 height 23
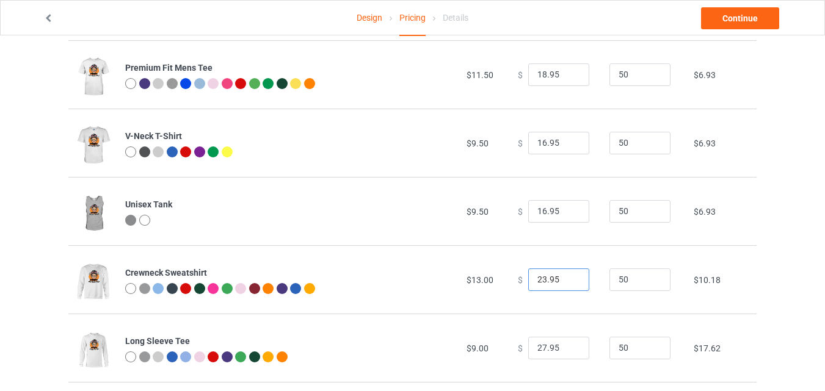
click at [568, 281] on input "23.95" at bounding box center [558, 280] width 61 height 23
click at [568, 281] on input "22.95" at bounding box center [558, 280] width 61 height 23
click at [568, 281] on input "21.95" at bounding box center [558, 280] width 61 height 23
type input "20.95"
click at [568, 281] on input "20.95" at bounding box center [558, 280] width 61 height 23
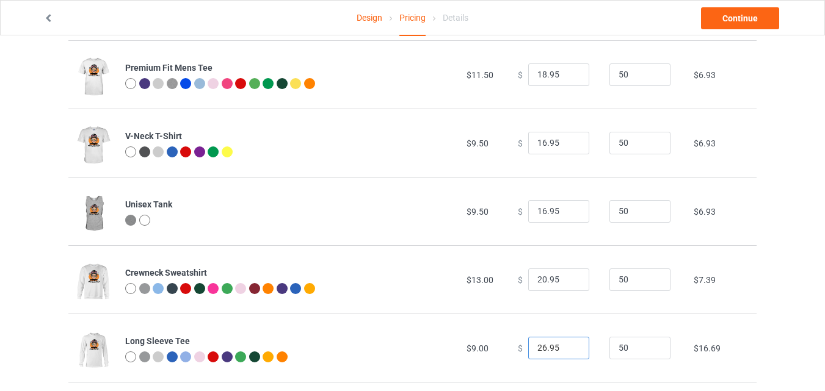
click at [569, 352] on input "26.95" at bounding box center [558, 348] width 61 height 23
click at [569, 352] on input "25.95" at bounding box center [558, 348] width 61 height 23
click at [569, 352] on input "24.95" at bounding box center [558, 348] width 61 height 23
click at [569, 352] on input "23.95" at bounding box center [558, 348] width 61 height 23
click at [569, 352] on input "22.95" at bounding box center [558, 348] width 61 height 23
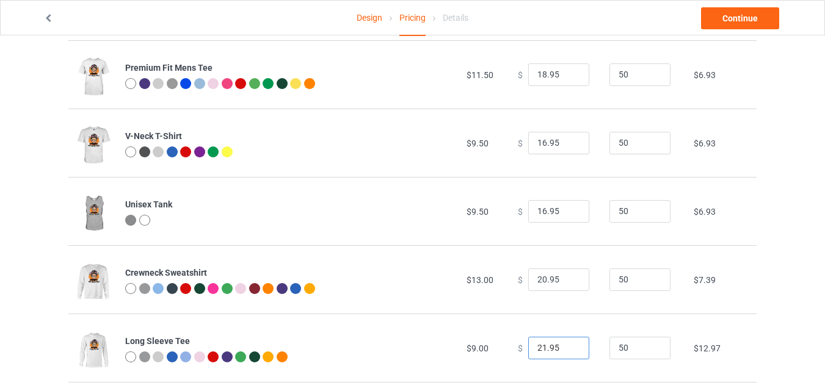
click at [569, 352] on input "21.95" at bounding box center [558, 348] width 61 height 23
click at [569, 352] on input "20.95" at bounding box center [558, 348] width 61 height 23
click at [569, 352] on input "19.95" at bounding box center [558, 348] width 61 height 23
click at [569, 352] on input "18.95" at bounding box center [558, 348] width 61 height 23
click at [569, 352] on input "17.95" at bounding box center [558, 348] width 61 height 23
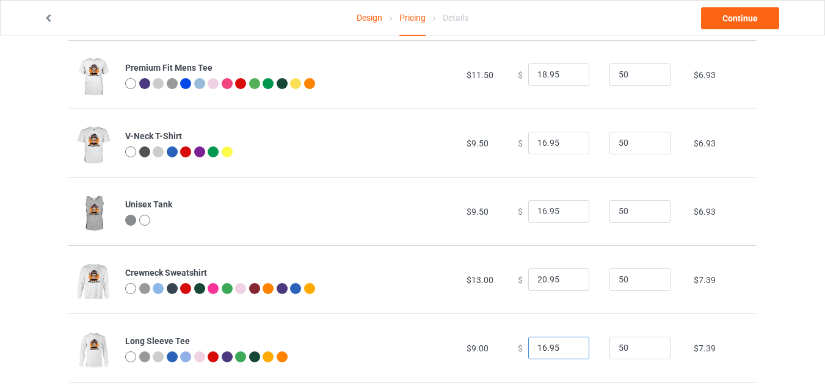
type input "16.95"
click at [569, 352] on input "16.95" at bounding box center [558, 348] width 61 height 23
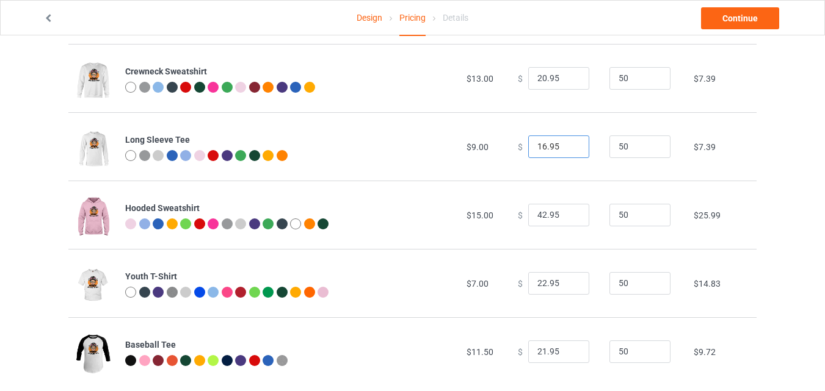
scroll to position [439, 0]
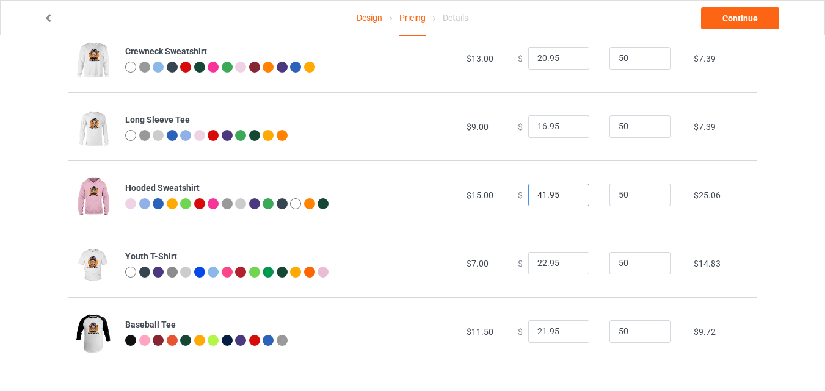
click at [569, 198] on input "41.95" at bounding box center [558, 195] width 61 height 23
click at [569, 198] on input "40.95" at bounding box center [558, 195] width 61 height 23
click at [569, 198] on input "39.95" at bounding box center [558, 195] width 61 height 23
click at [569, 198] on input "38.95" at bounding box center [558, 195] width 61 height 23
click at [569, 198] on input "37.95" at bounding box center [558, 195] width 61 height 23
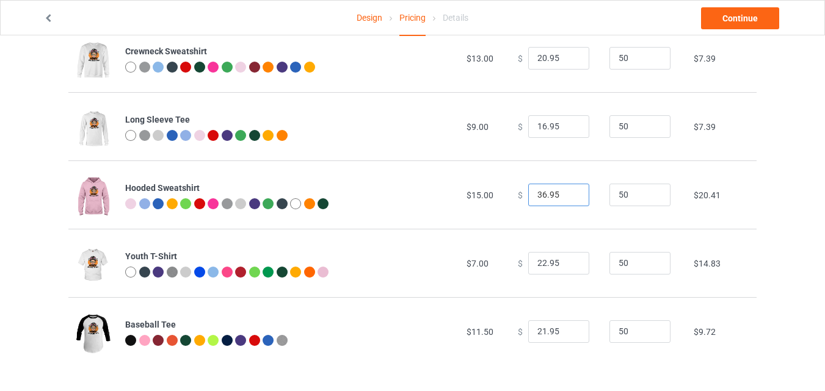
click at [569, 198] on input "36.95" at bounding box center [558, 195] width 61 height 23
click at [569, 198] on input "35.95" at bounding box center [558, 195] width 61 height 23
click at [569, 198] on input "34.95" at bounding box center [558, 195] width 61 height 23
click at [569, 198] on input "33.95" at bounding box center [558, 195] width 61 height 23
click at [569, 198] on input "32.95" at bounding box center [558, 195] width 61 height 23
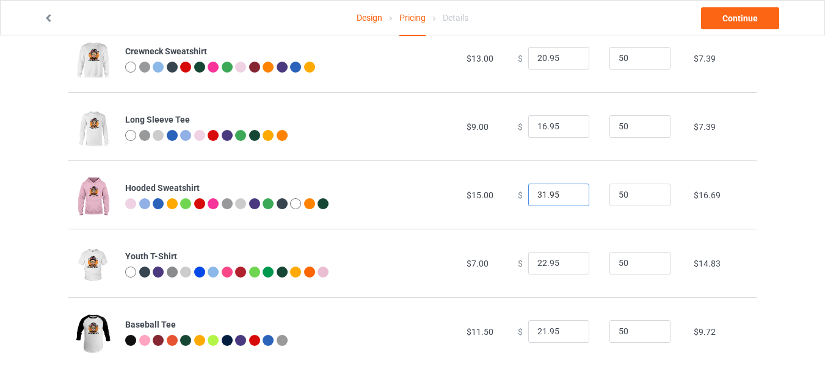
click at [569, 198] on input "31.95" at bounding box center [558, 195] width 61 height 23
click at [569, 198] on input "30.95" at bounding box center [558, 195] width 61 height 23
click at [569, 198] on input "29.95" at bounding box center [558, 195] width 61 height 23
click at [569, 198] on input "28.95" at bounding box center [558, 195] width 61 height 23
click at [569, 198] on input "26.95" at bounding box center [558, 195] width 61 height 23
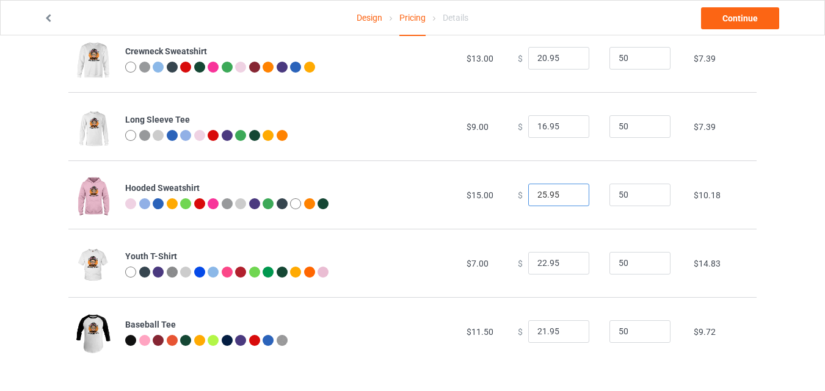
click at [569, 198] on input "25.95" at bounding box center [558, 195] width 61 height 23
click at [569, 198] on input "24.95" at bounding box center [558, 195] width 61 height 23
type input "23.95"
click at [569, 198] on input "23.95" at bounding box center [558, 195] width 61 height 23
click at [569, 267] on input "21.95" at bounding box center [558, 263] width 61 height 23
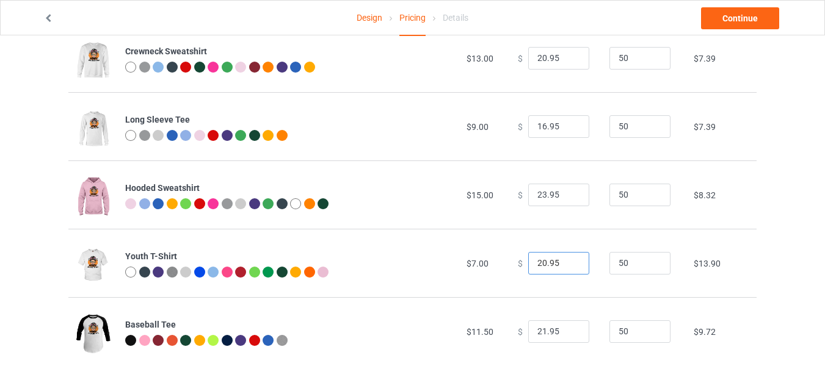
click at [569, 267] on input "20.95" at bounding box center [558, 263] width 61 height 23
click at [569, 267] on input "19.95" at bounding box center [558, 263] width 61 height 23
click at [569, 267] on input "11.95" at bounding box center [558, 263] width 61 height 23
click at [569, 261] on input "12.95" at bounding box center [558, 263] width 61 height 23
type input "13.95"
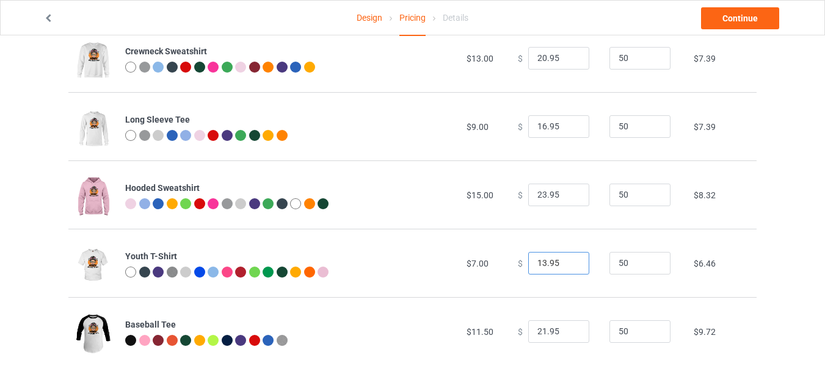
click at [569, 261] on input "13.95" at bounding box center [558, 263] width 61 height 23
click at [568, 332] on input "20.95" at bounding box center [558, 331] width 61 height 23
click at [568, 332] on input "19.95" at bounding box center [558, 331] width 61 height 23
click at [568, 332] on input "18.95" at bounding box center [558, 331] width 61 height 23
click at [568, 332] on input "17.95" at bounding box center [558, 331] width 61 height 23
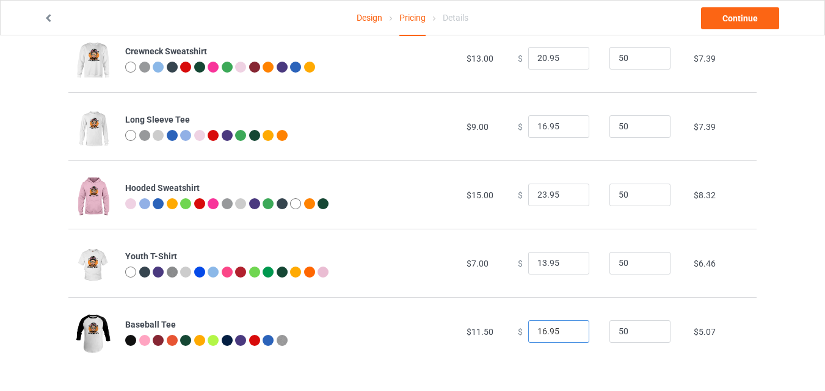
click at [568, 332] on input "16.95" at bounding box center [558, 331] width 61 height 23
click at [570, 326] on input "16.95" at bounding box center [558, 331] width 61 height 23
click at [568, 330] on input "17.95" at bounding box center [558, 331] width 61 height 23
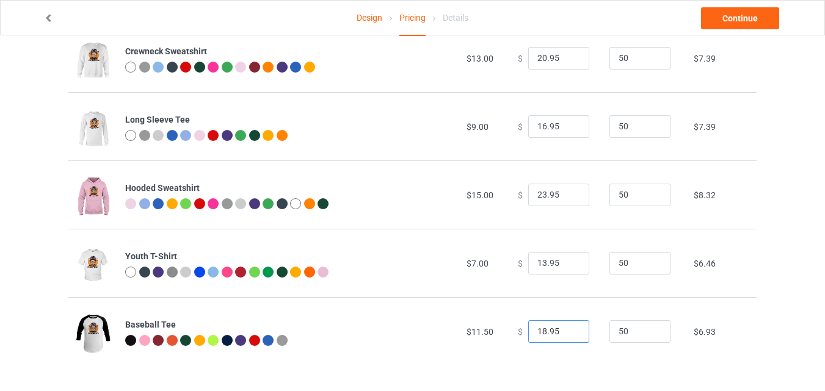
type input "18.95"
click at [572, 330] on input "18.95" at bounding box center [558, 331] width 61 height 23
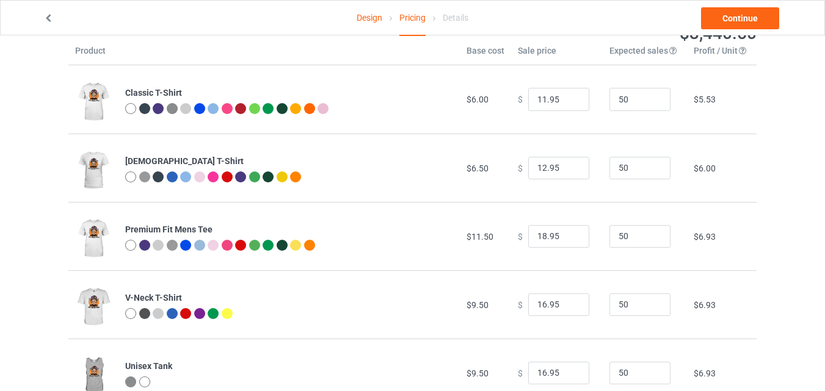
scroll to position [0, 0]
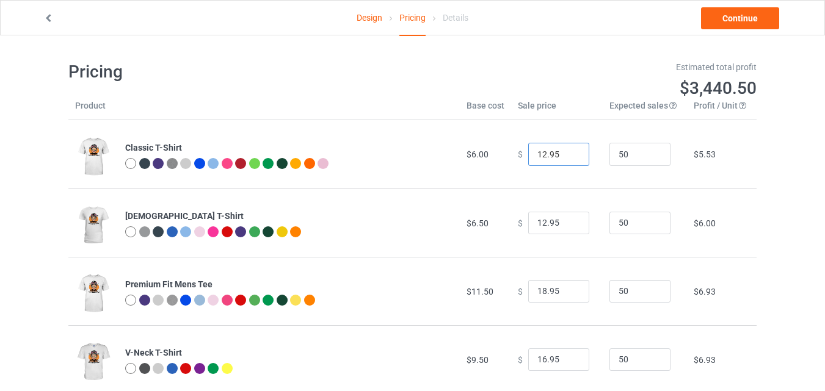
click at [569, 151] on input "12.95" at bounding box center [558, 154] width 61 height 23
click at [546, 156] on input "12.95" at bounding box center [558, 154] width 61 height 23
type input "12.50"
click at [740, 11] on link "Continue" at bounding box center [740, 18] width 78 height 22
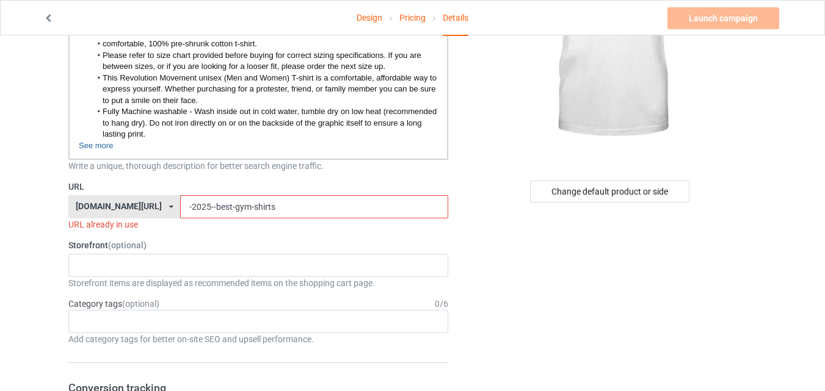
scroll to position [193, 0]
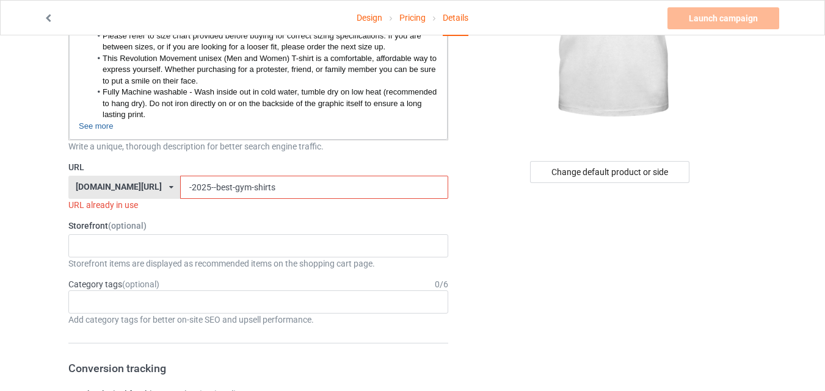
drag, startPoint x: 222, startPoint y: 190, endPoint x: 204, endPoint y: 190, distance: 17.7
click at [204, 190] on input "-2025--best-gym-shirts" at bounding box center [313, 187] width 267 height 23
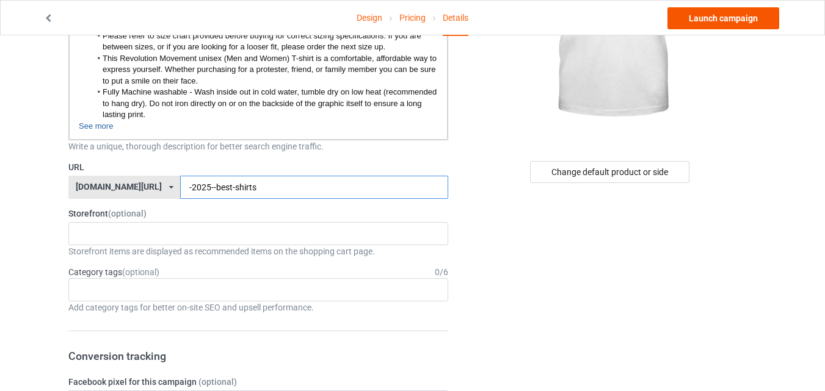
type input "-2025--best-shirts"
click at [709, 10] on link "Launch campaign" at bounding box center [723, 18] width 112 height 22
